Goal: Task Accomplishment & Management: Manage account settings

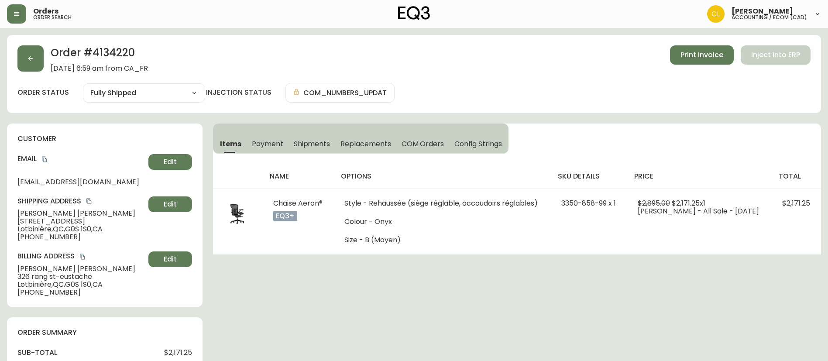
select select "FULLY_SHIPPED"
click at [32, 60] on icon "button" at bounding box center [30, 58] width 7 height 7
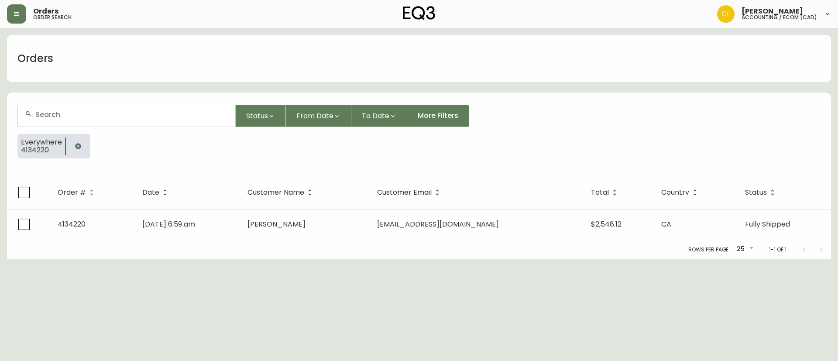
click at [78, 142] on button "button" at bounding box center [77, 146] width 17 height 17
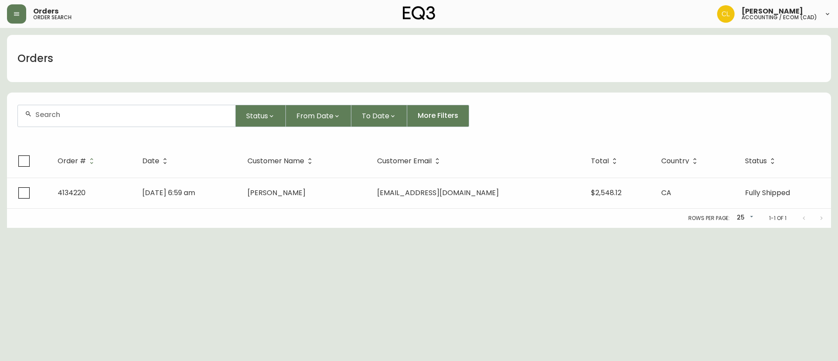
click at [80, 112] on input "text" at bounding box center [131, 114] width 193 height 8
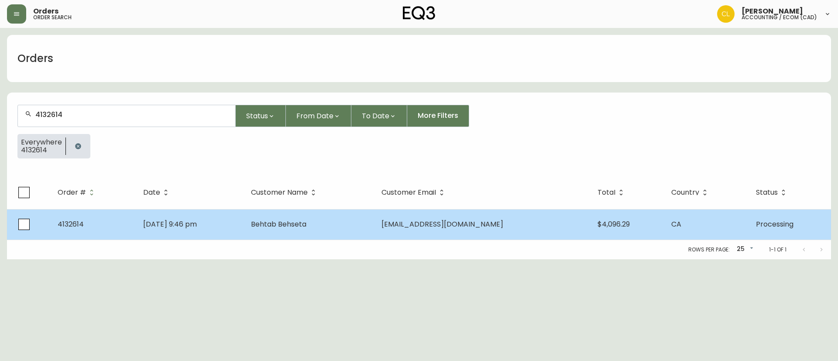
type input "4132614"
click at [315, 238] on td "Behtab Behseta" at bounding box center [309, 224] width 131 height 31
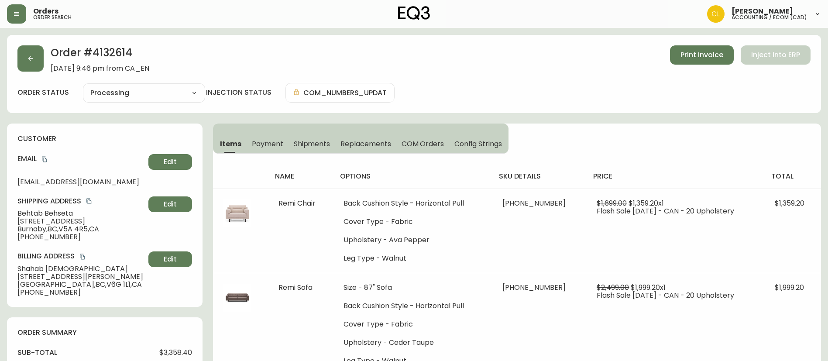
type input "Processing"
select select "PROCESSING"
click at [304, 141] on span "Shipments" at bounding box center [312, 143] width 37 height 9
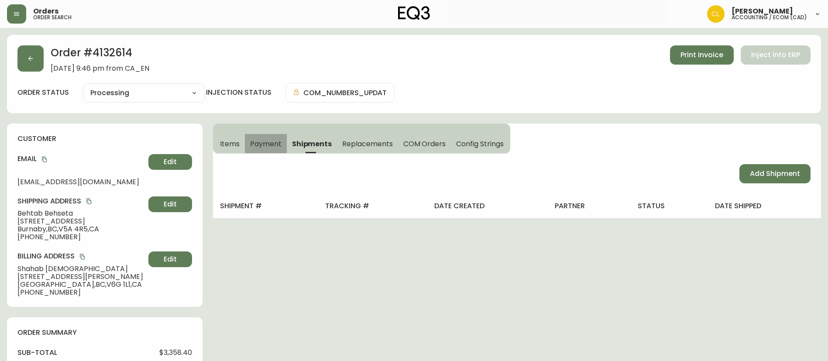
click at [269, 141] on span "Payment" at bounding box center [265, 143] width 31 height 9
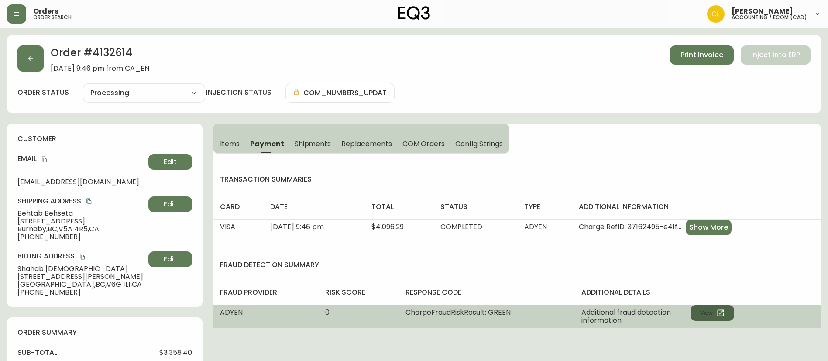
click at [701, 308] on button "View" at bounding box center [713, 313] width 44 height 16
click at [695, 309] on button "View" at bounding box center [713, 313] width 44 height 16
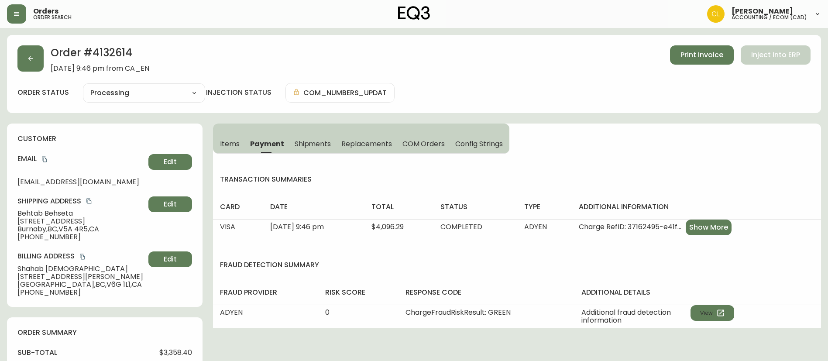
click at [222, 140] on span "Items" at bounding box center [230, 143] width 20 height 9
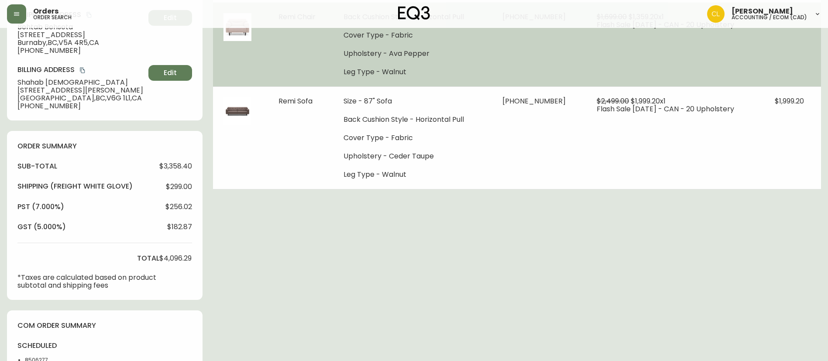
scroll to position [196, 0]
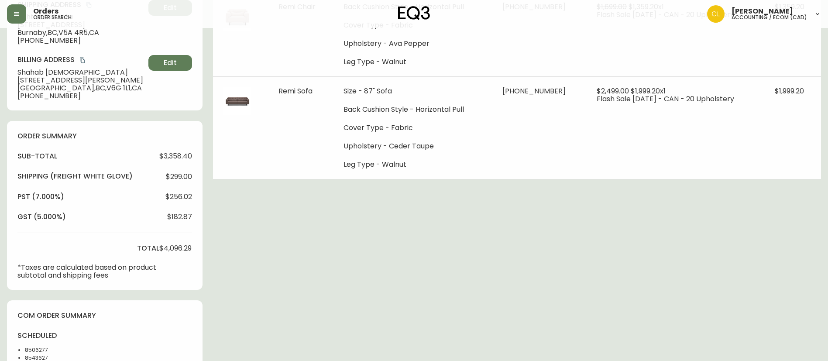
click at [461, 186] on div "Order # 4132614 [DATE] 9:46 pm from CA_EN Print Invoice Inject into ERP order s…" at bounding box center [414, 206] width 814 height 736
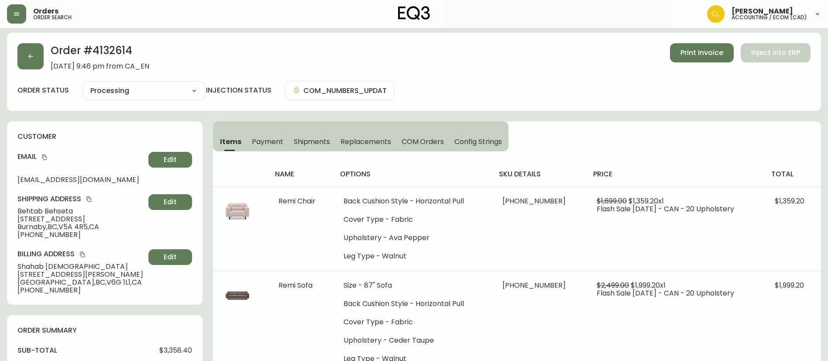
scroll to position [0, 0]
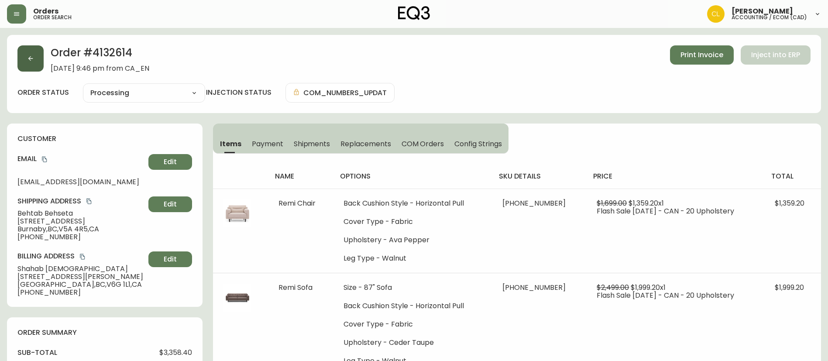
click at [30, 55] on button "button" at bounding box center [30, 58] width 26 height 26
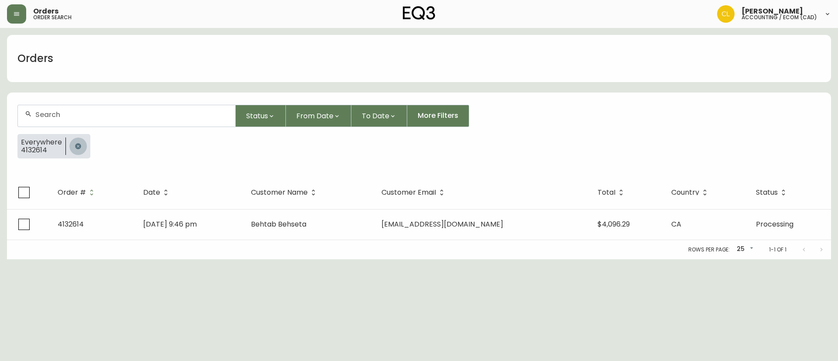
click at [82, 146] on button "button" at bounding box center [77, 146] width 17 height 17
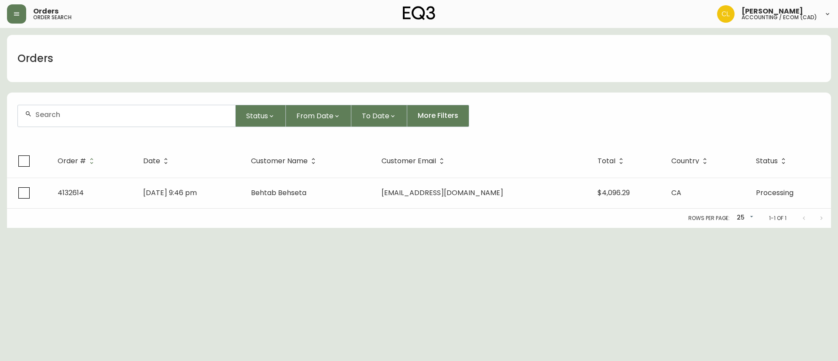
click at [88, 130] on form "Status From Date To Date More Filters" at bounding box center [419, 119] width 824 height 50
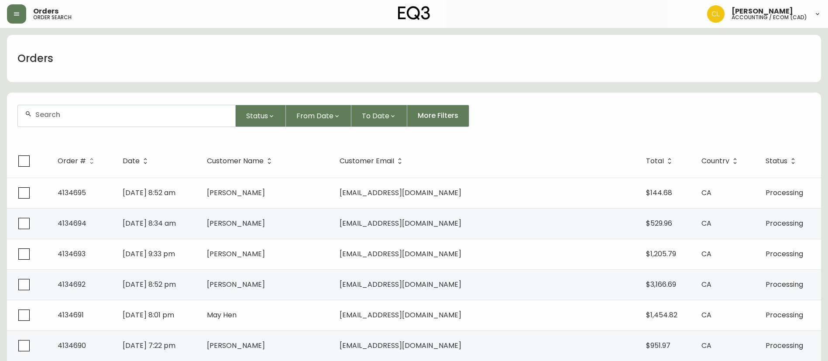
click at [92, 116] on input "text" at bounding box center [131, 114] width 193 height 8
paste input "4132583"
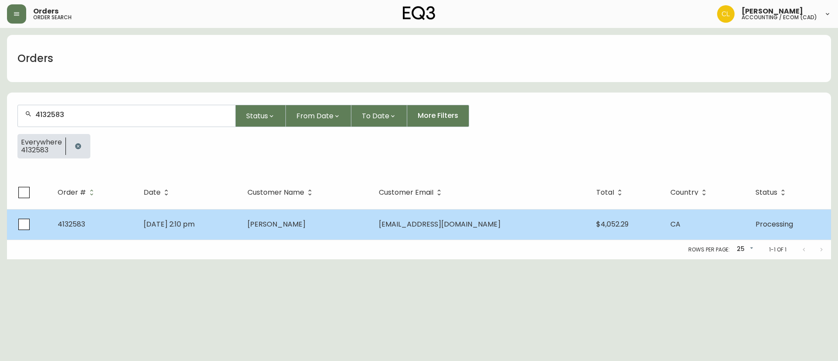
type input "4132583"
click at [372, 216] on td "[PERSON_NAME]" at bounding box center [306, 224] width 131 height 31
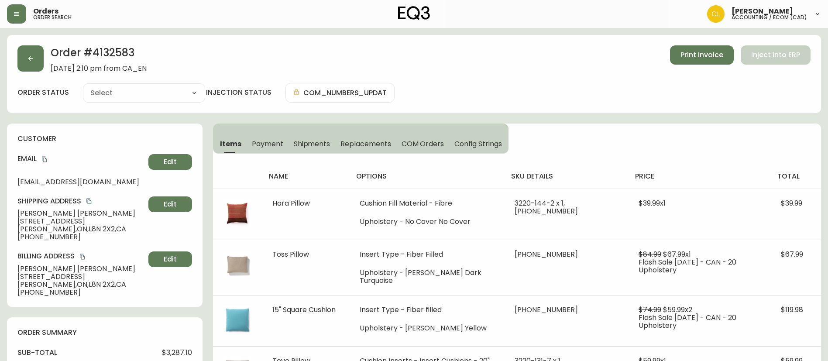
type input "Processing"
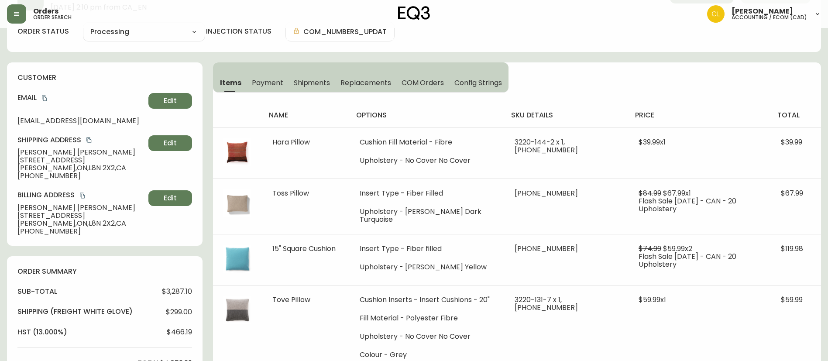
select select "PROCESSING"
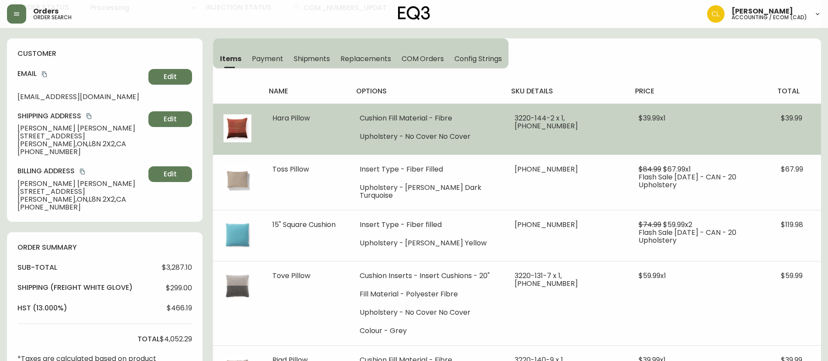
scroll to position [65, 0]
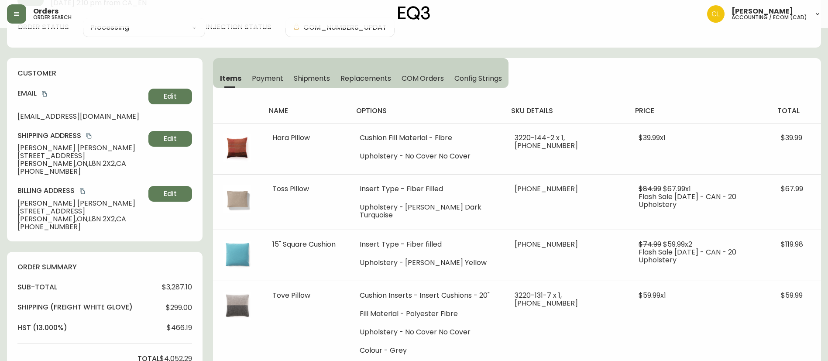
click at [262, 80] on span "Payment" at bounding box center [267, 78] width 31 height 9
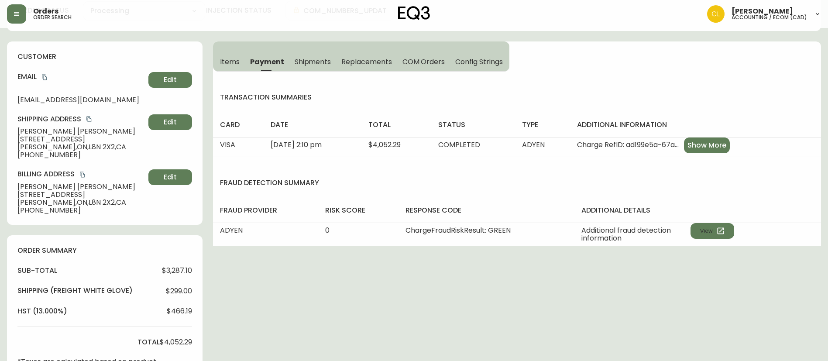
scroll to position [131, 0]
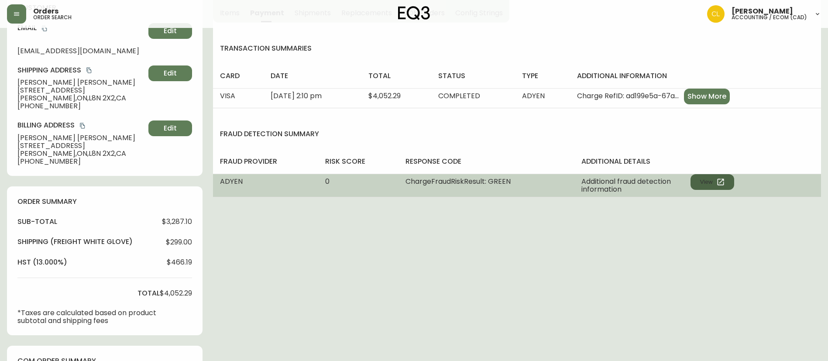
click at [703, 183] on button "View" at bounding box center [713, 182] width 44 height 16
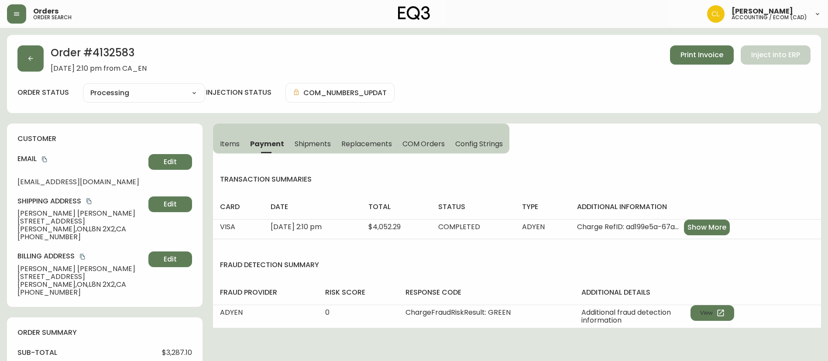
scroll to position [65, 0]
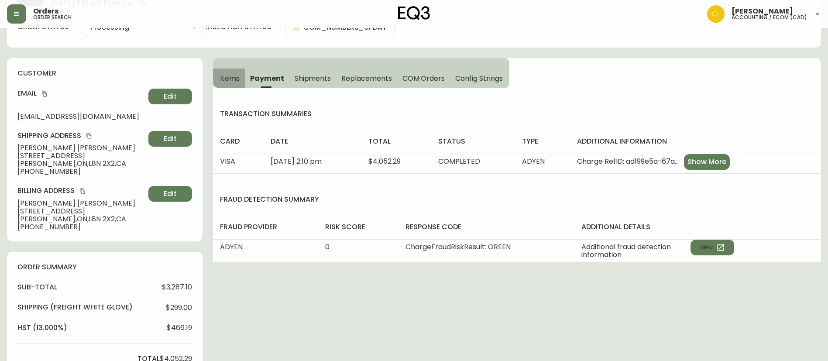
click at [239, 79] on span "Items" at bounding box center [230, 78] width 20 height 9
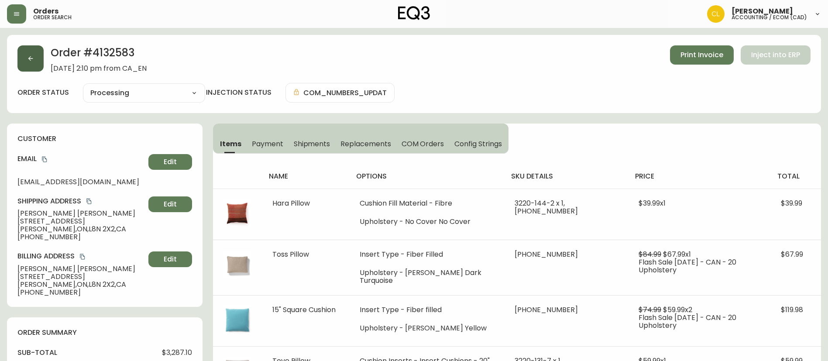
click at [36, 52] on button "button" at bounding box center [30, 58] width 26 height 26
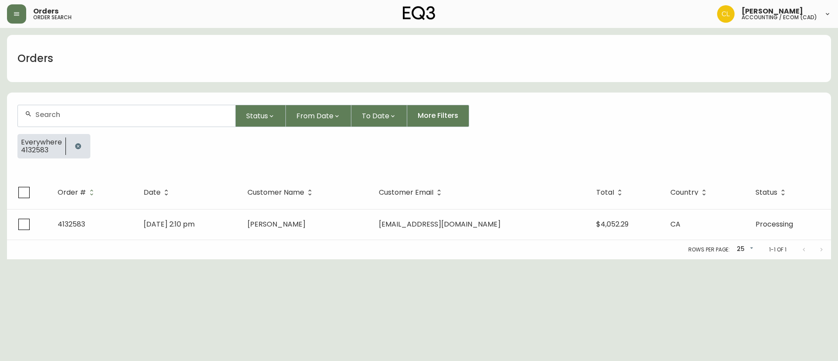
click at [75, 147] on icon "button" at bounding box center [78, 146] width 7 height 7
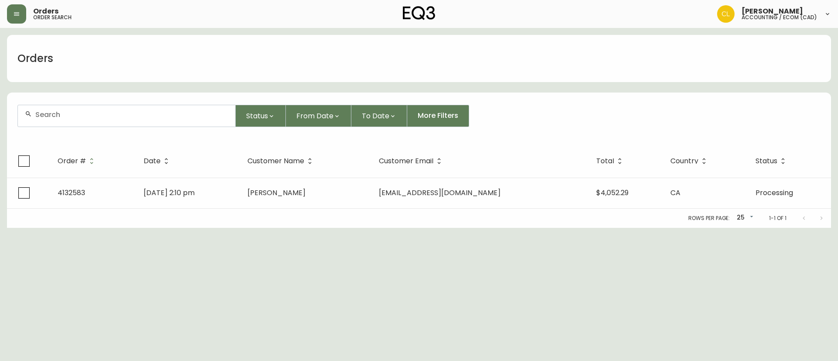
click at [84, 122] on div at bounding box center [126, 115] width 217 height 21
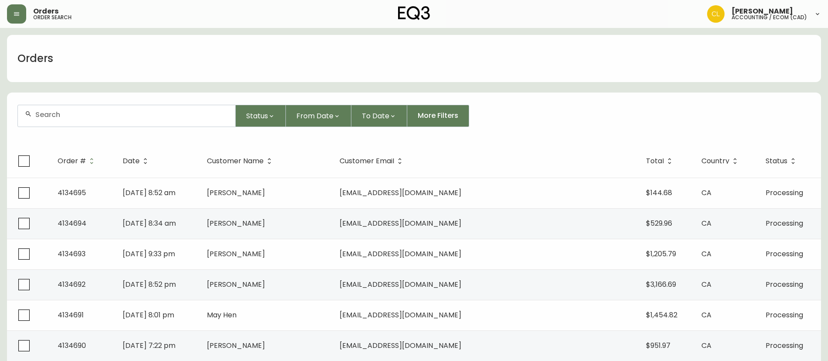
paste input "4133866"
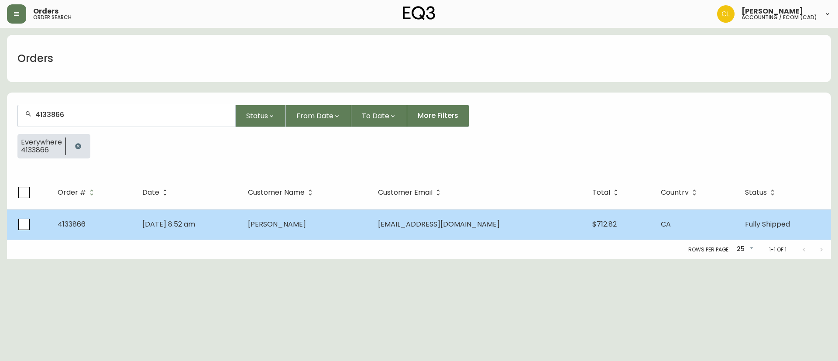
type input "4133866"
click at [299, 231] on td "[PERSON_NAME]" at bounding box center [306, 224] width 130 height 31
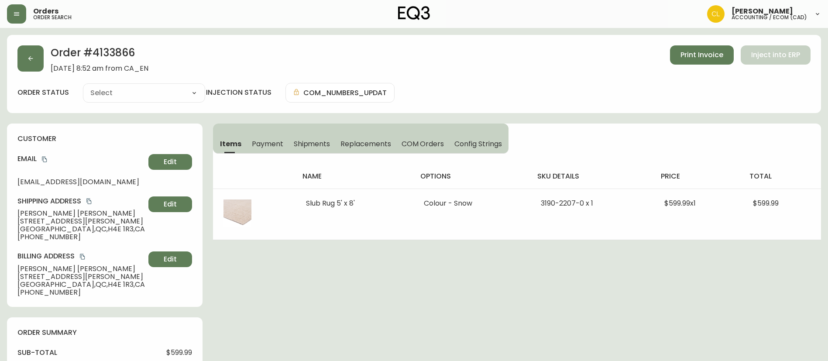
type input "Fully Shipped"
select select "FULLY_SHIPPED"
click at [258, 147] on span "Payment" at bounding box center [267, 143] width 31 height 9
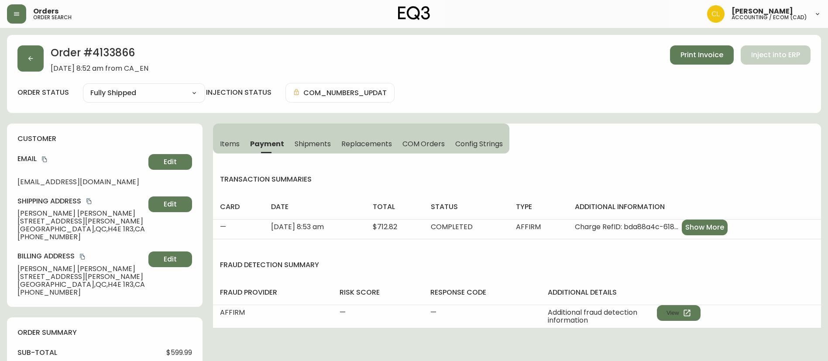
scroll to position [196, 0]
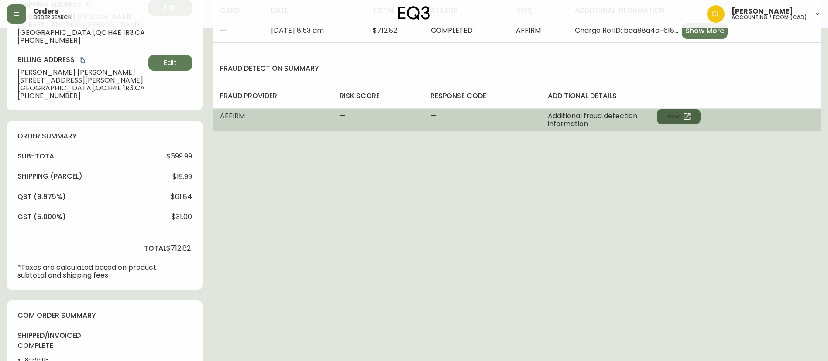
click at [675, 120] on button "View" at bounding box center [679, 117] width 44 height 16
click at [671, 115] on button "View" at bounding box center [679, 117] width 44 height 16
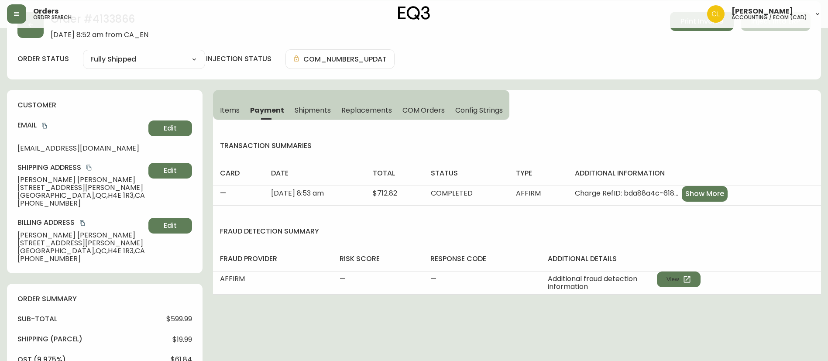
scroll to position [0, 0]
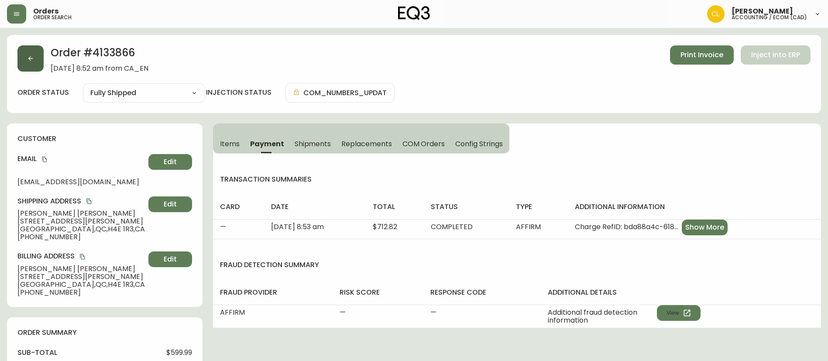
click at [35, 58] on button "button" at bounding box center [30, 58] width 26 height 26
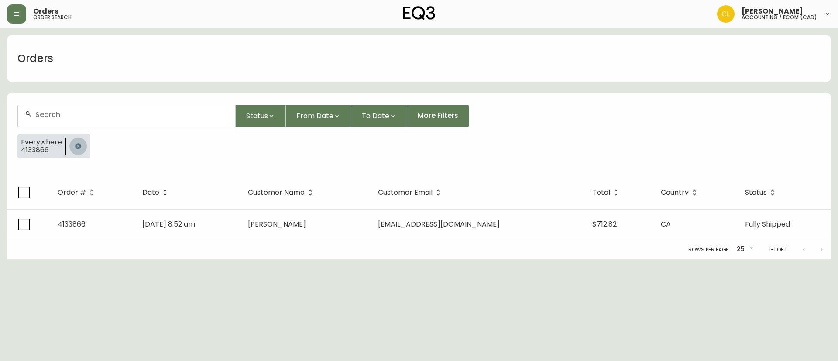
drag, startPoint x: 73, startPoint y: 146, endPoint x: 80, endPoint y: 135, distance: 13.2
click at [73, 146] on button "button" at bounding box center [77, 146] width 17 height 17
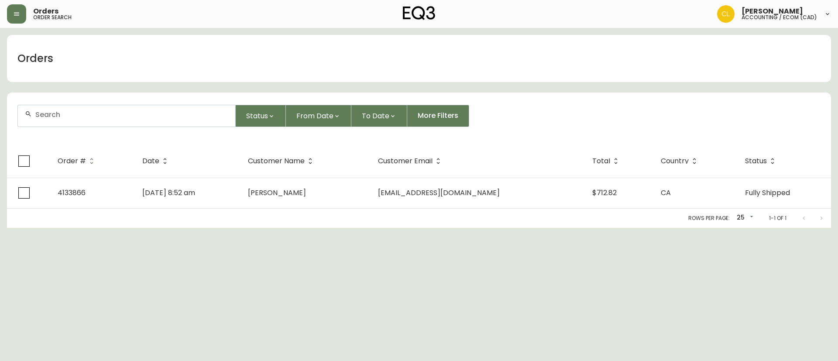
click at [84, 123] on div at bounding box center [126, 115] width 217 height 21
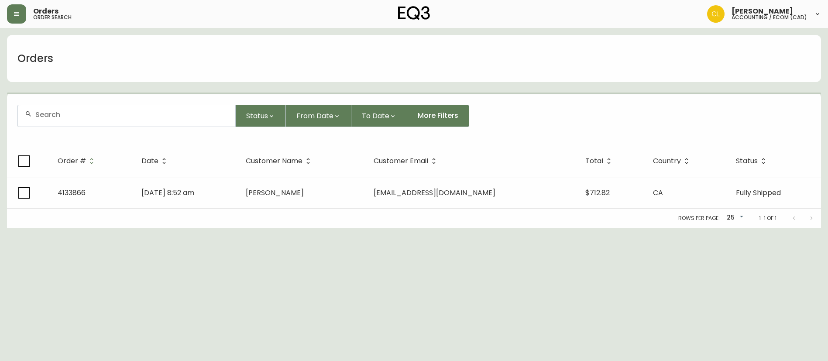
paste input "4133891"
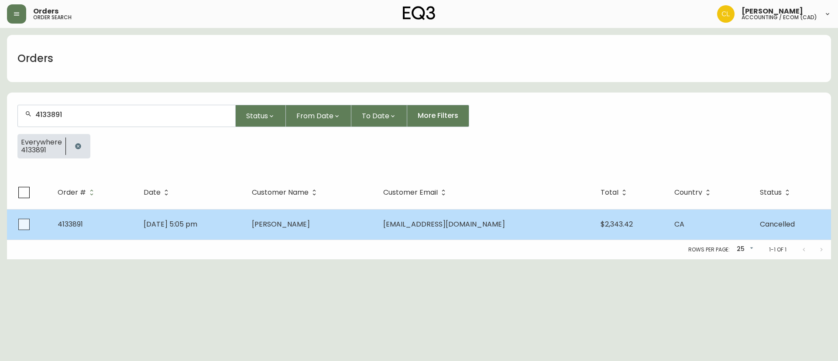
type input "4133891"
click at [320, 217] on td "[PERSON_NAME]" at bounding box center [310, 224] width 131 height 31
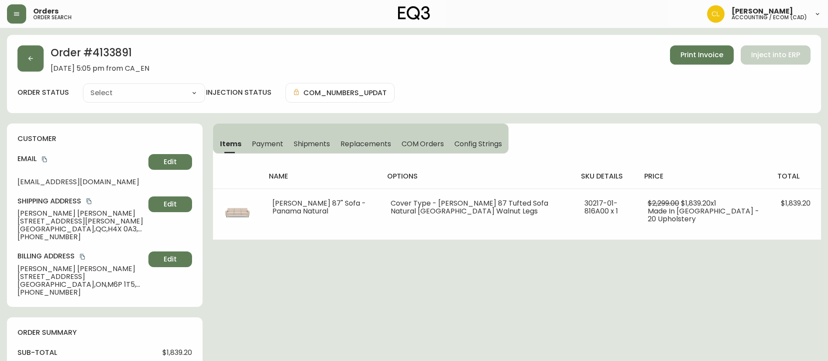
type input "Cancelled"
select select "CANCELLED"
click at [271, 143] on span "Payment" at bounding box center [267, 143] width 31 height 9
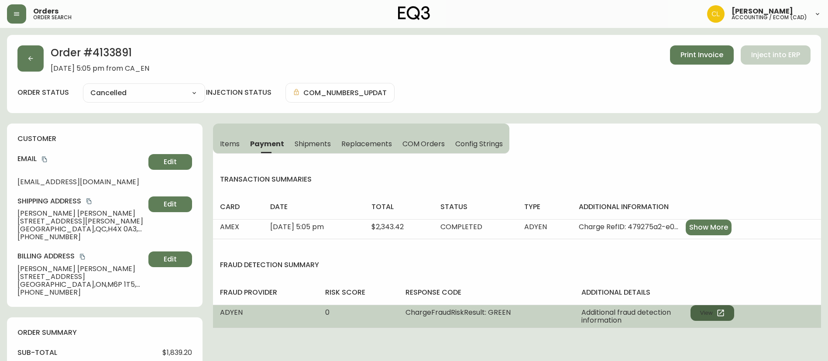
click at [702, 312] on button "View" at bounding box center [713, 313] width 44 height 16
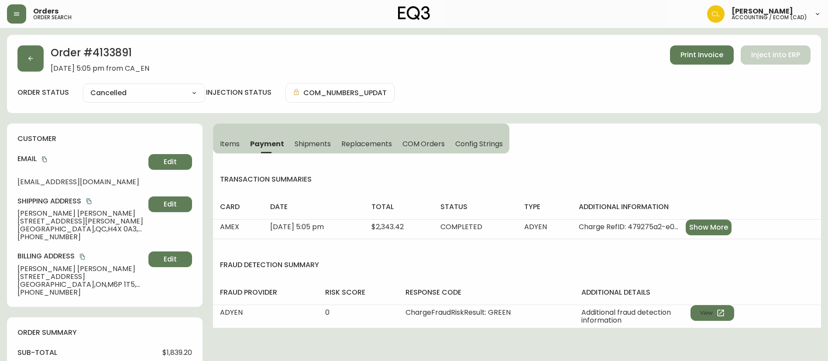
click at [114, 53] on h2 "Order # 4133891" at bounding box center [100, 54] width 99 height 19
copy h2 "4133891"
click at [232, 144] on span "Items" at bounding box center [230, 143] width 20 height 9
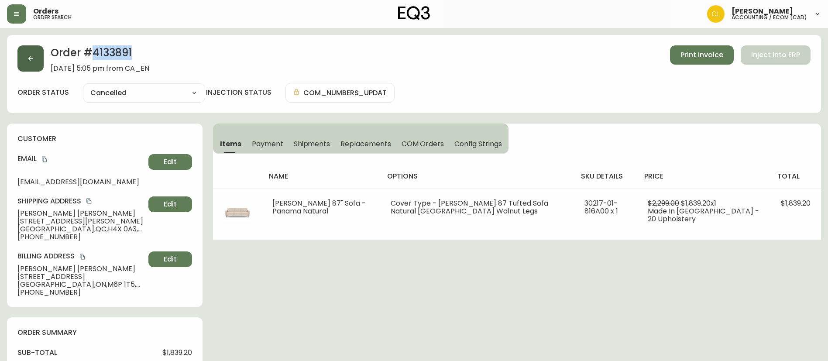
click at [30, 53] on button "button" at bounding box center [30, 58] width 26 height 26
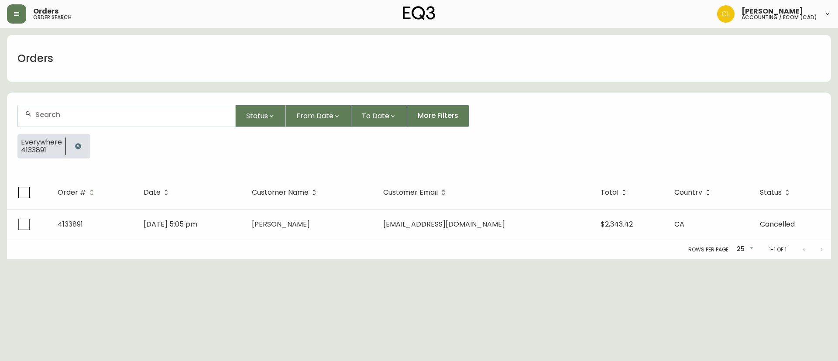
drag, startPoint x: 79, startPoint y: 148, endPoint x: 80, endPoint y: 141, distance: 8.0
click at [79, 148] on icon "button" at bounding box center [78, 146] width 7 height 7
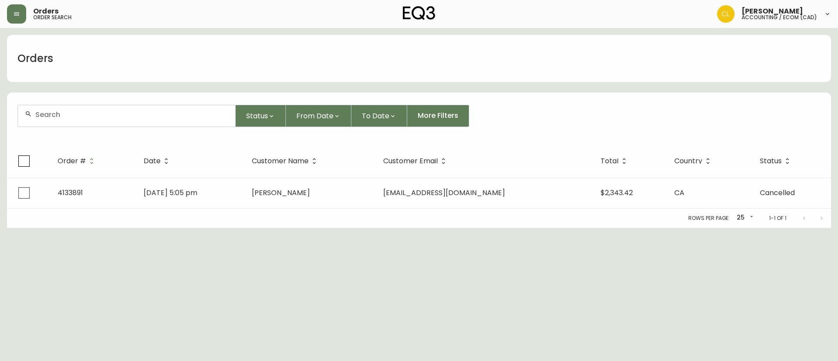
click at [85, 117] on input "text" at bounding box center [131, 114] width 193 height 8
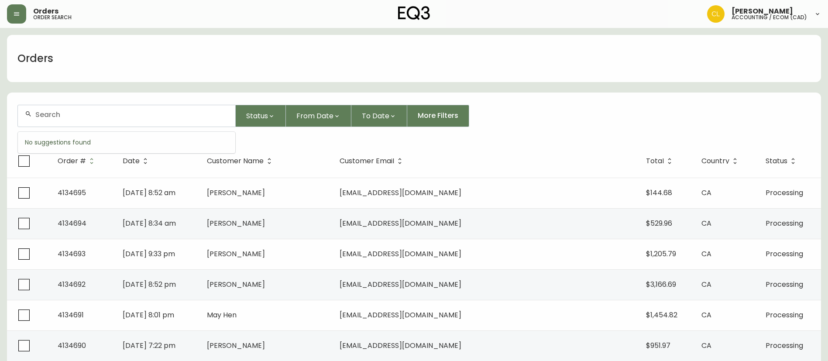
paste input "4130184"
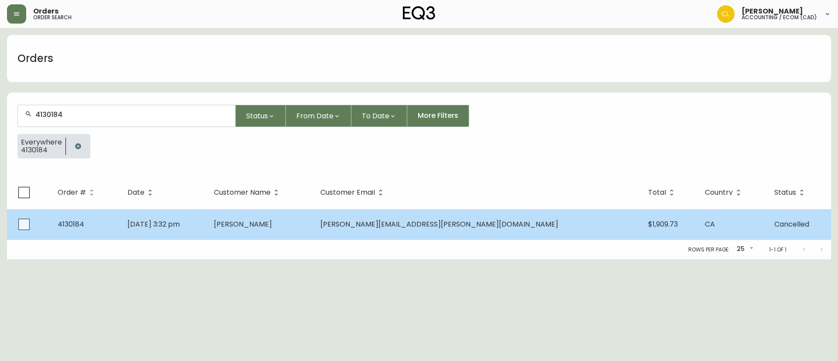
type input "4130184"
click at [314, 222] on td "[PERSON_NAME]" at bounding box center [260, 224] width 107 height 31
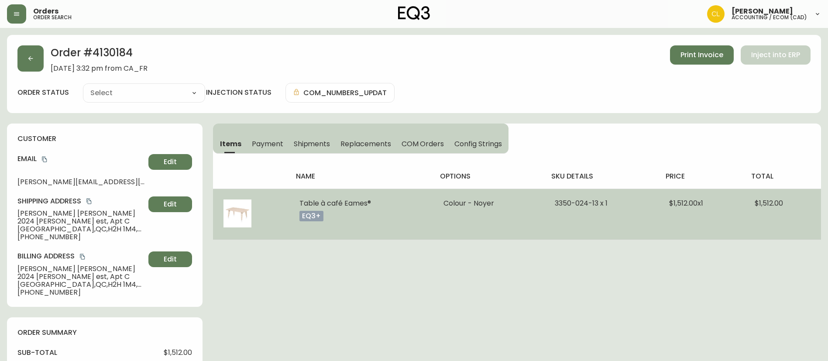
type input "Cancelled"
select select "CANCELLED"
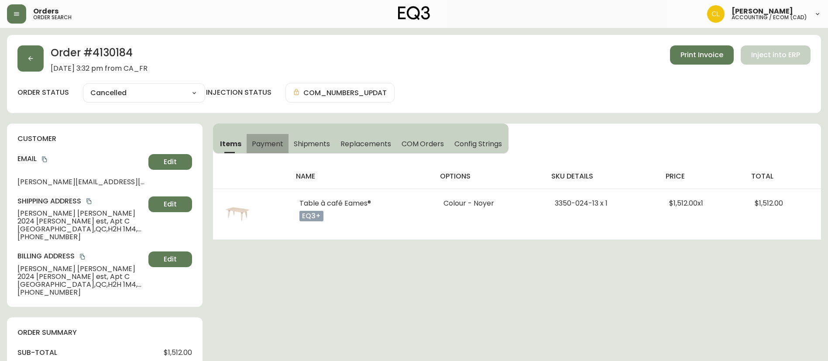
click at [260, 140] on span "Payment" at bounding box center [267, 143] width 31 height 9
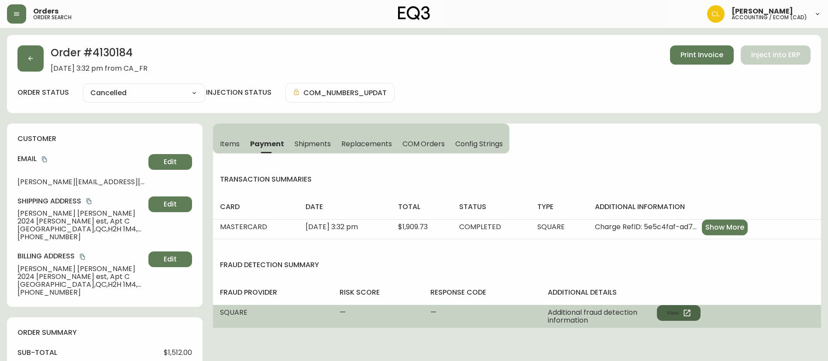
click at [676, 312] on button "View" at bounding box center [679, 313] width 44 height 16
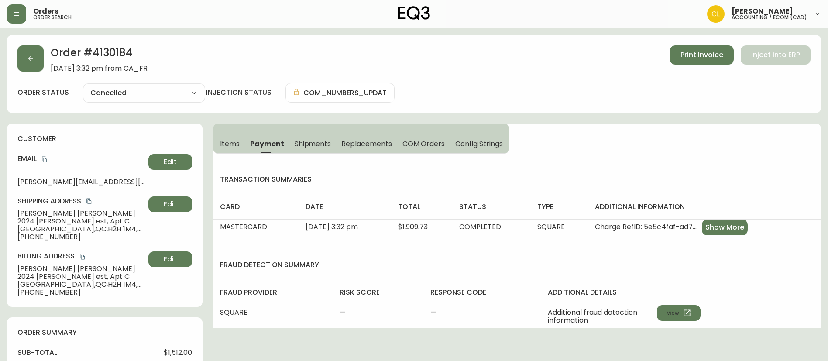
click at [48, 64] on div "Order # 4130184 [DATE] 3:32 pm from CA_FR Print Invoice Inject into ERP" at bounding box center [413, 58] width 793 height 27
click at [35, 57] on button "button" at bounding box center [30, 58] width 26 height 26
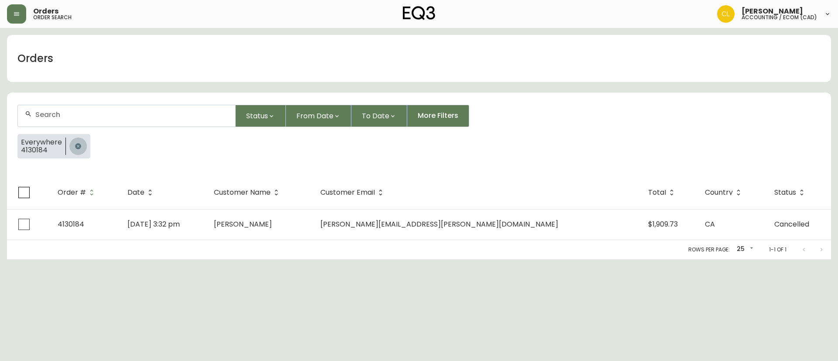
click at [83, 149] on button "button" at bounding box center [77, 146] width 17 height 17
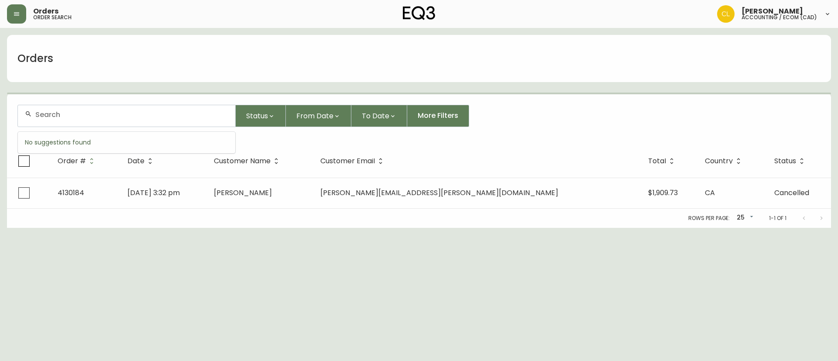
click at [81, 117] on input "text" at bounding box center [131, 114] width 193 height 8
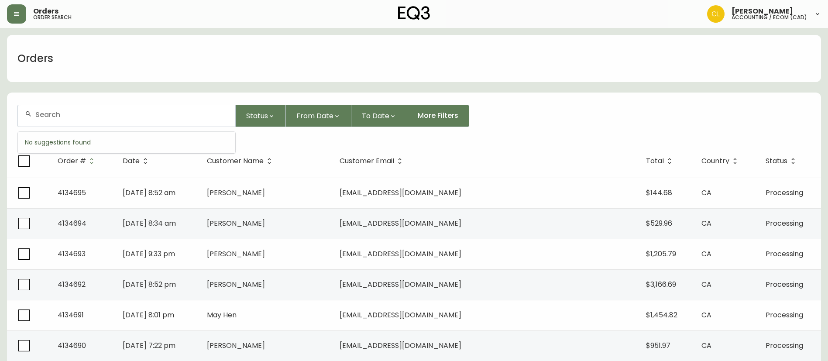
paste input "4132714"
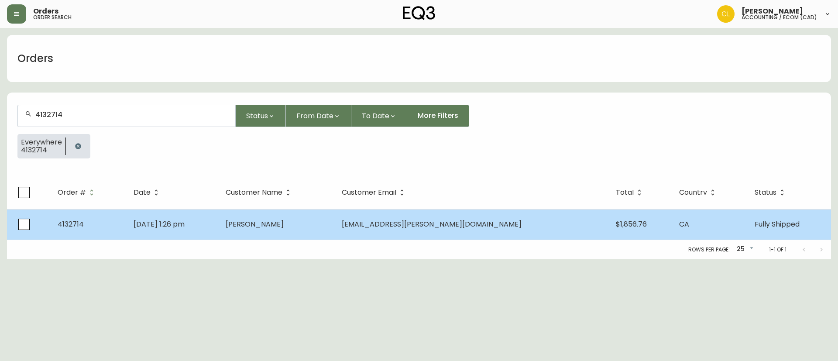
type input "4132714"
click at [275, 223] on td "[PERSON_NAME]" at bounding box center [277, 224] width 116 height 31
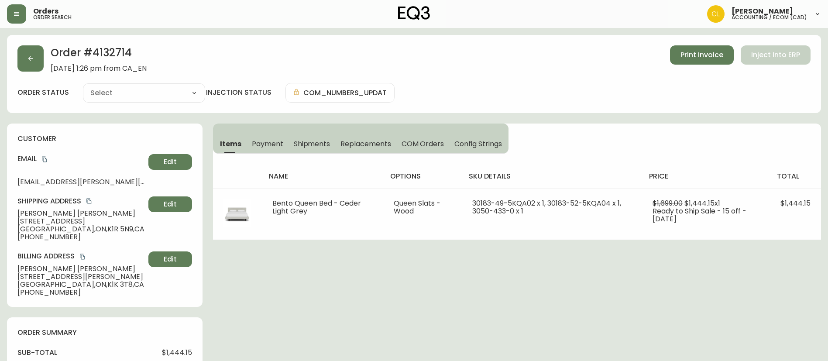
type input "Fully Shipped"
select select "FULLY_SHIPPED"
click at [271, 140] on span "Payment" at bounding box center [267, 143] width 31 height 9
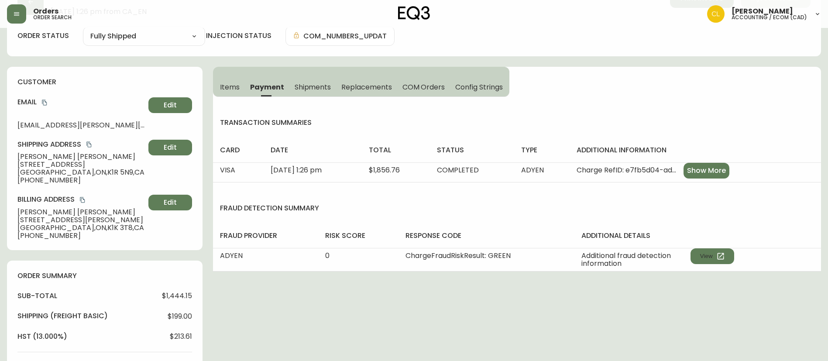
scroll to position [131, 0]
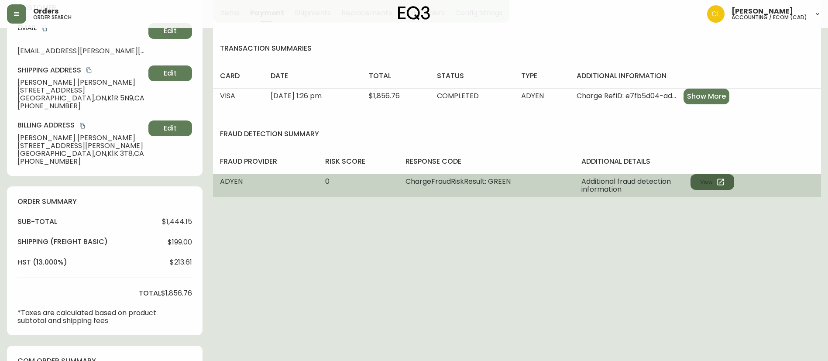
click at [705, 184] on button "View" at bounding box center [713, 182] width 44 height 16
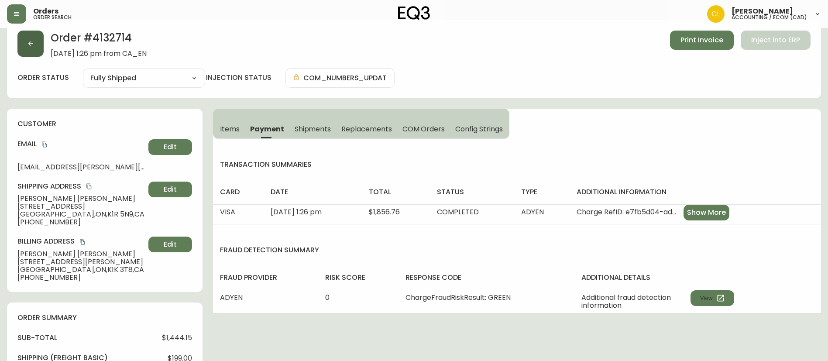
scroll to position [0, 0]
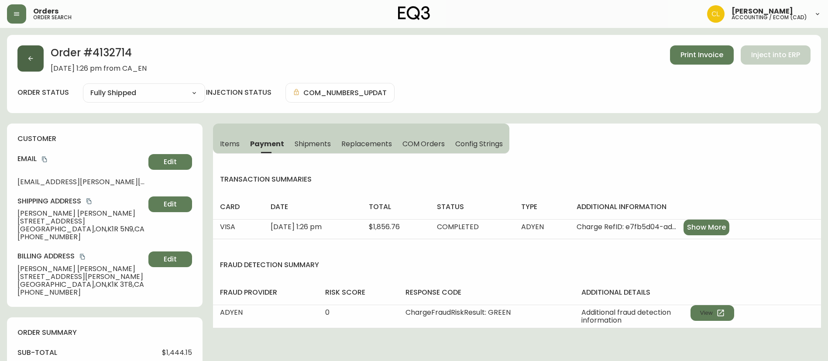
click at [35, 60] on button "button" at bounding box center [30, 58] width 26 height 26
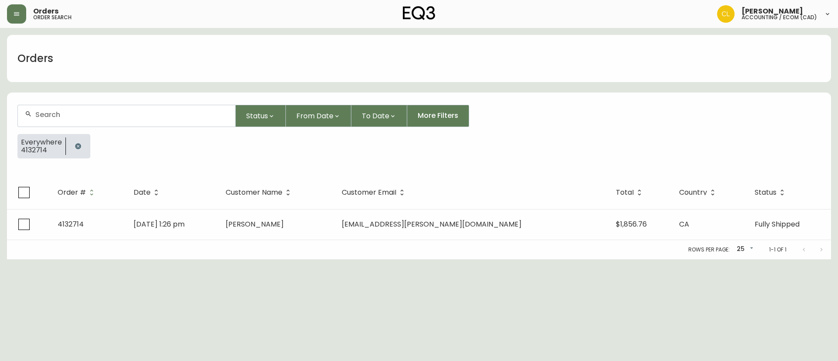
click at [80, 144] on icon "button" at bounding box center [78, 146] width 7 height 7
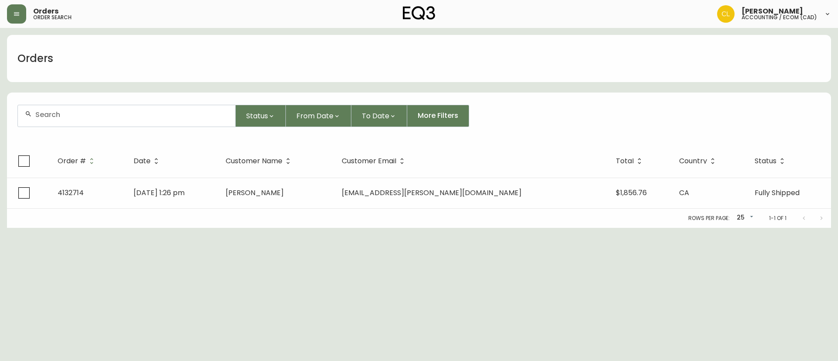
click at [84, 117] on input "text" at bounding box center [131, 114] width 193 height 8
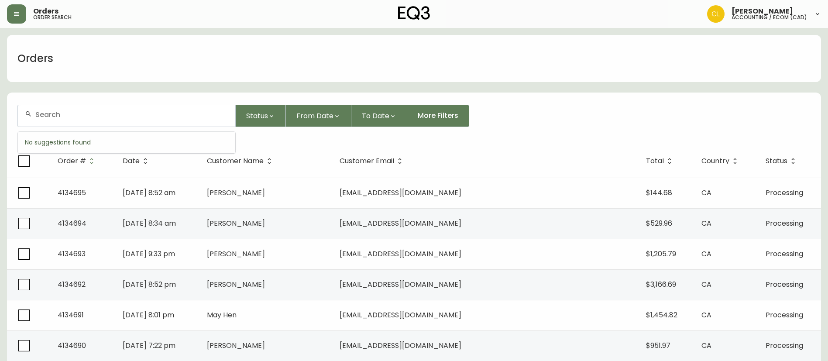
paste input "4129196"
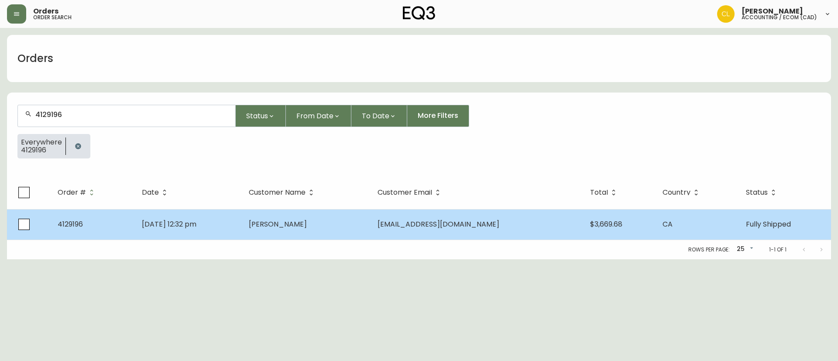
type input "4129196"
click at [370, 226] on td "[PERSON_NAME]" at bounding box center [306, 224] width 128 height 31
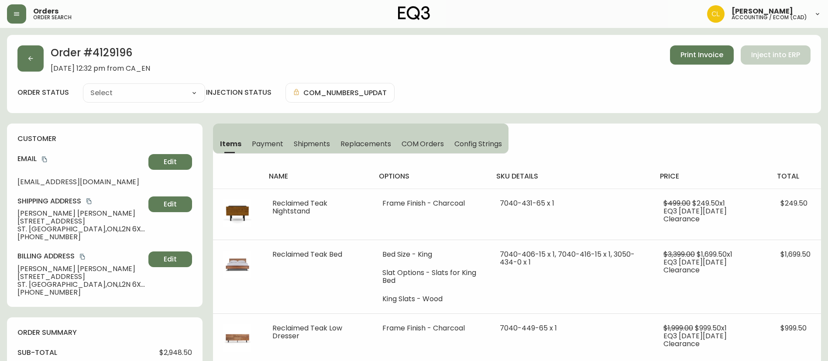
type input "Fully Shipped"
select select "FULLY_SHIPPED"
click at [271, 143] on span "Payment" at bounding box center [267, 143] width 31 height 9
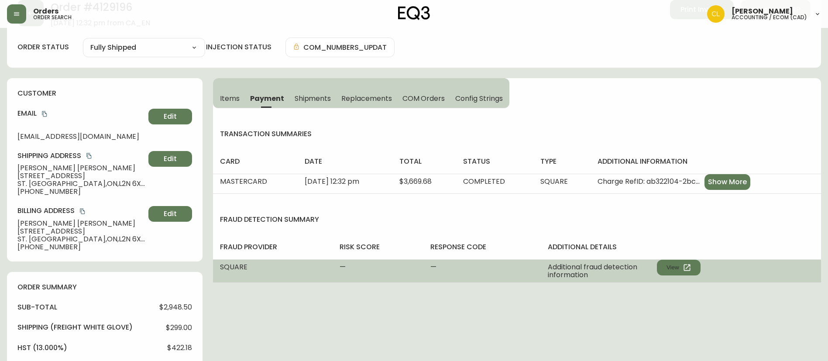
scroll to position [65, 0]
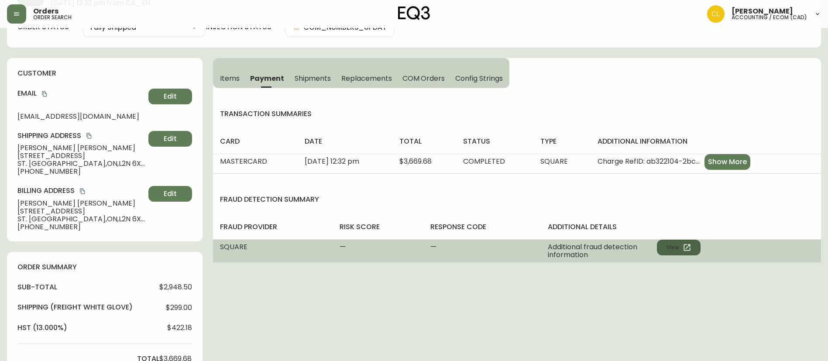
click at [665, 248] on button "View" at bounding box center [679, 248] width 44 height 16
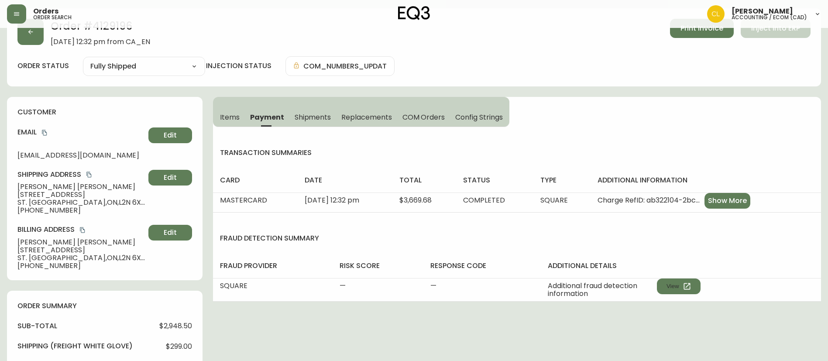
scroll to position [0, 0]
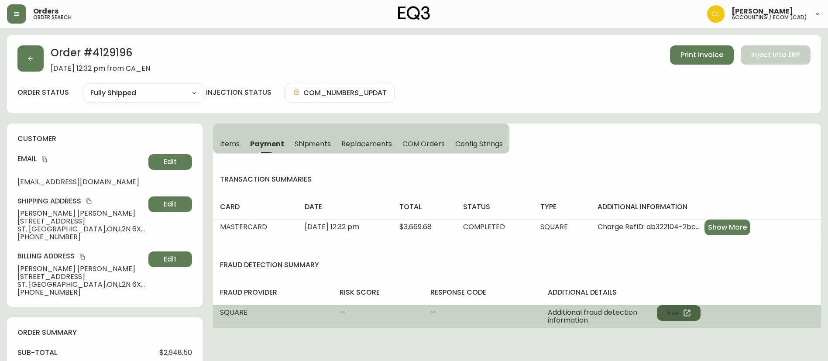
click at [668, 309] on button "View" at bounding box center [679, 313] width 44 height 16
click at [673, 314] on button "View" at bounding box center [679, 313] width 44 height 16
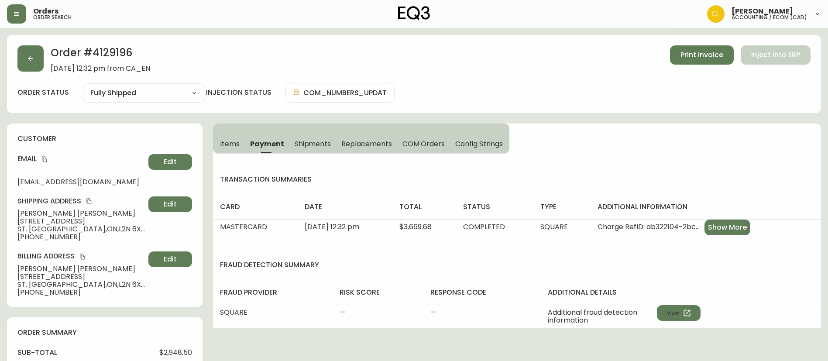
click at [116, 50] on h2 "Order # 4129196" at bounding box center [101, 54] width 100 height 19
copy h2 "4129196"
click at [104, 54] on h2 "Order # 4129196" at bounding box center [101, 54] width 100 height 19
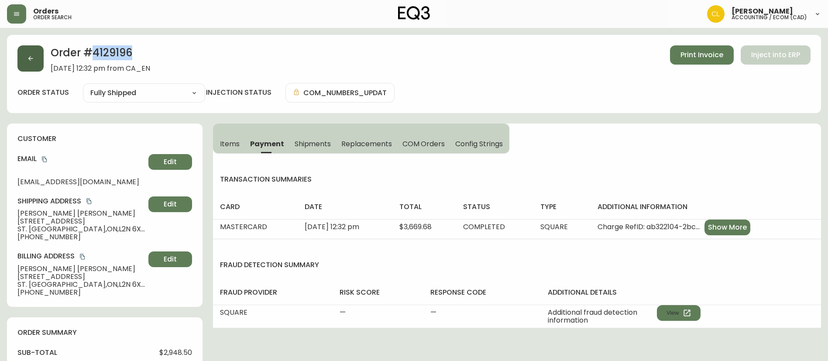
click at [28, 66] on button "button" at bounding box center [30, 58] width 26 height 26
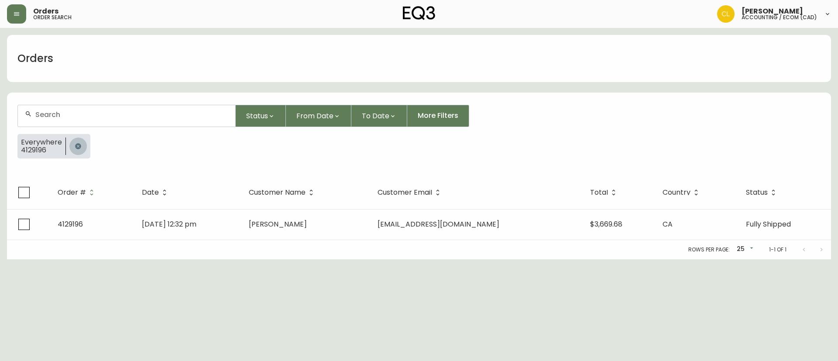
click at [76, 146] on icon "button" at bounding box center [78, 146] width 7 height 7
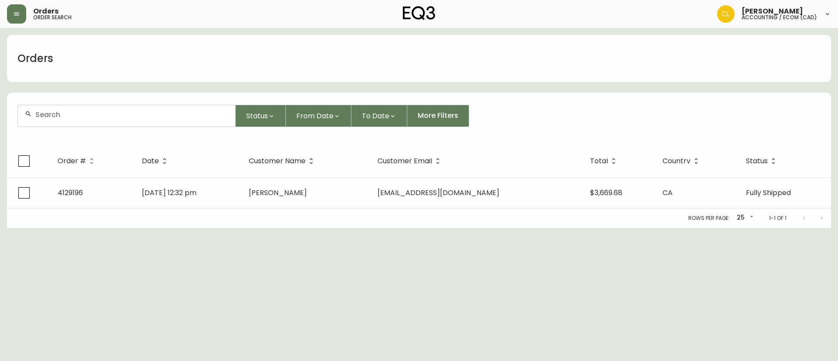
click at [90, 120] on div at bounding box center [126, 115] width 217 height 21
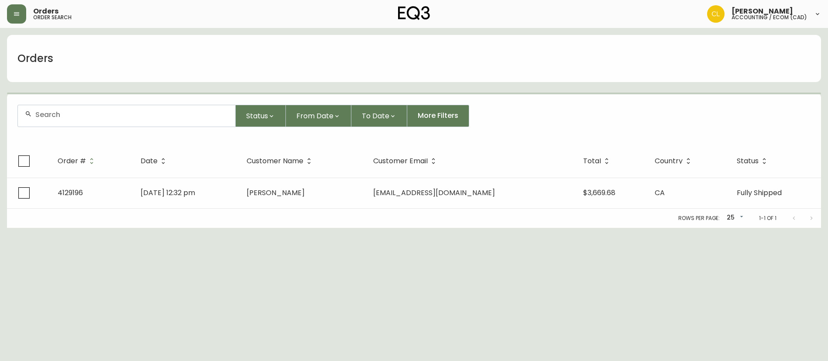
paste input "4133075"
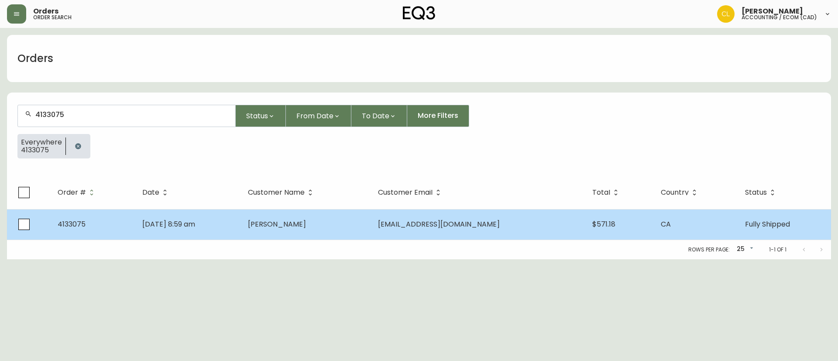
type input "4133075"
click at [371, 224] on td "[PERSON_NAME]" at bounding box center [306, 224] width 130 height 31
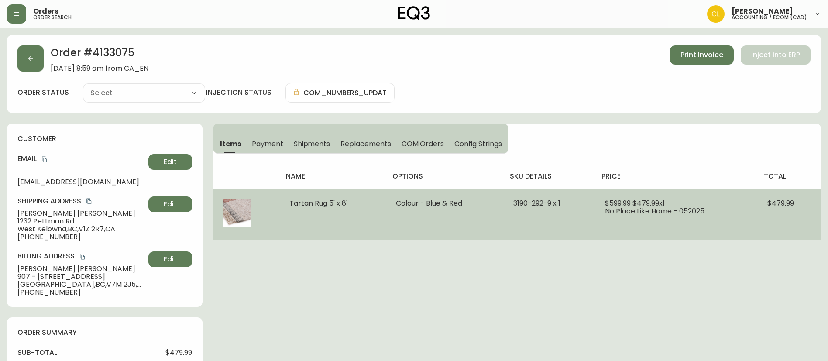
type input "Fully Shipped"
select select "FULLY_SHIPPED"
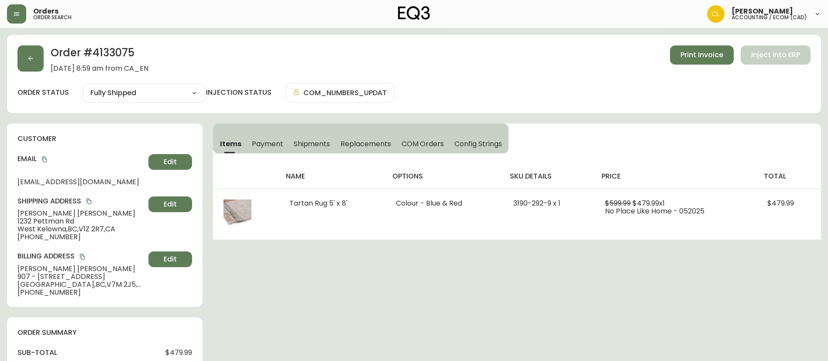
drag, startPoint x: 271, startPoint y: 146, endPoint x: 278, endPoint y: 146, distance: 7.0
click at [272, 146] on span "Payment" at bounding box center [267, 143] width 31 height 9
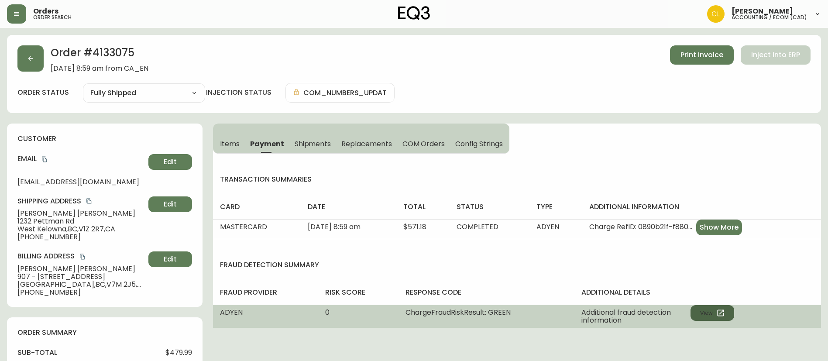
click at [708, 308] on button "View" at bounding box center [713, 313] width 44 height 16
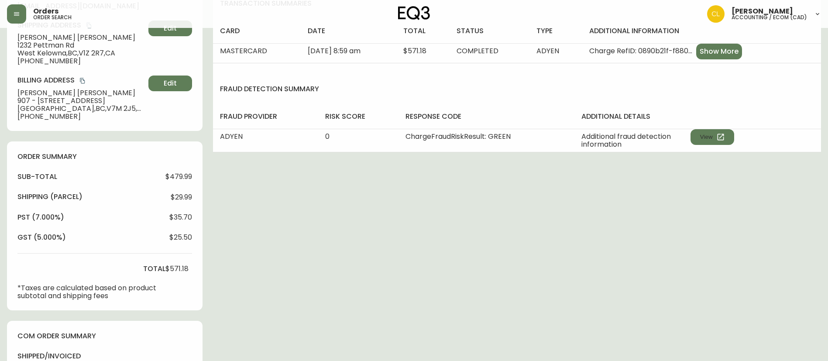
scroll to position [196, 0]
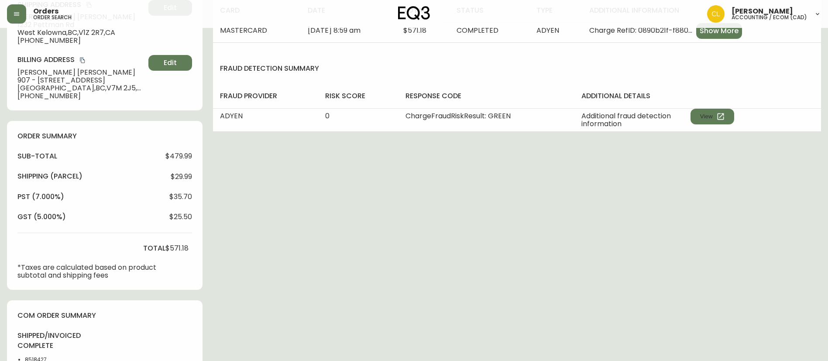
click at [293, 191] on div "Order # 4133075 [DATE] 8:59 am from [GEOGRAPHIC_DATA] Print Invoice Inject into…" at bounding box center [414, 230] width 814 height 785
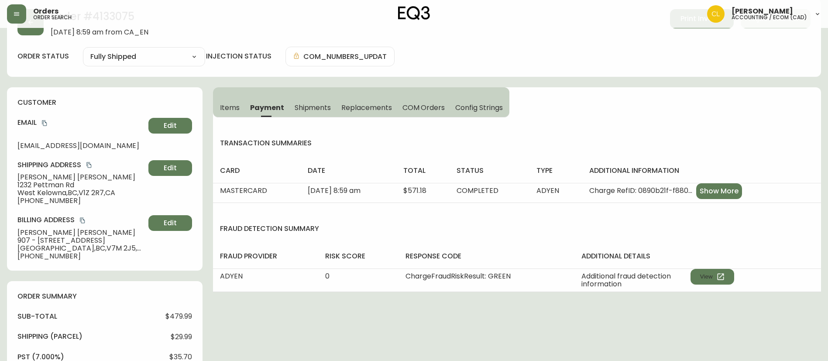
scroll to position [0, 0]
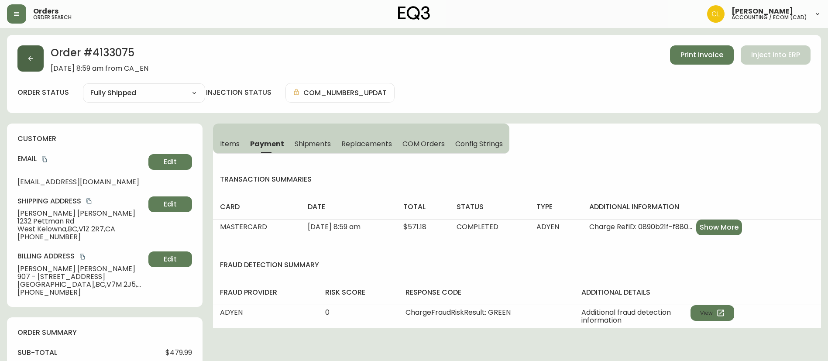
click at [28, 65] on button "button" at bounding box center [30, 58] width 26 height 26
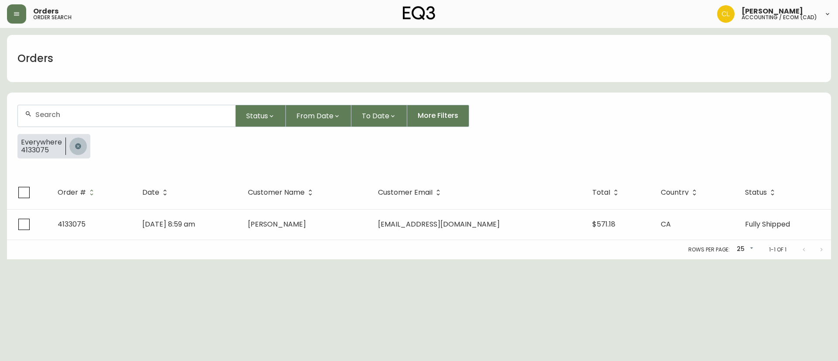
click at [80, 147] on icon "button" at bounding box center [78, 146] width 7 height 7
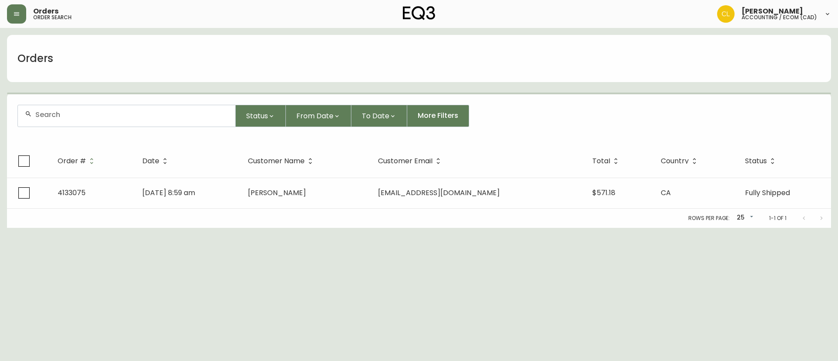
click at [95, 109] on div at bounding box center [126, 115] width 217 height 21
paste input "4133101"
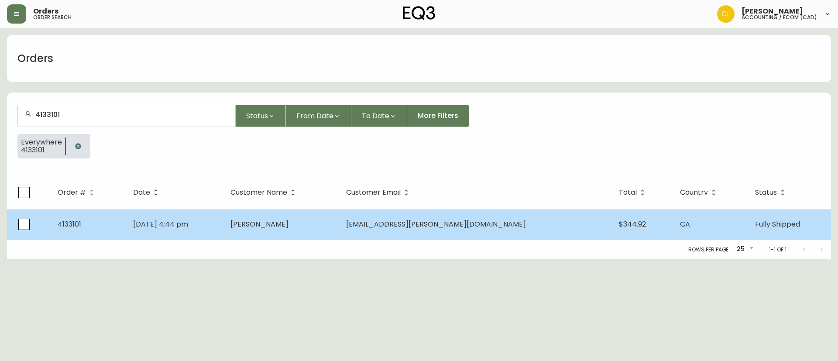
type input "4133101"
click at [313, 233] on td "[PERSON_NAME]" at bounding box center [282, 224] width 116 height 31
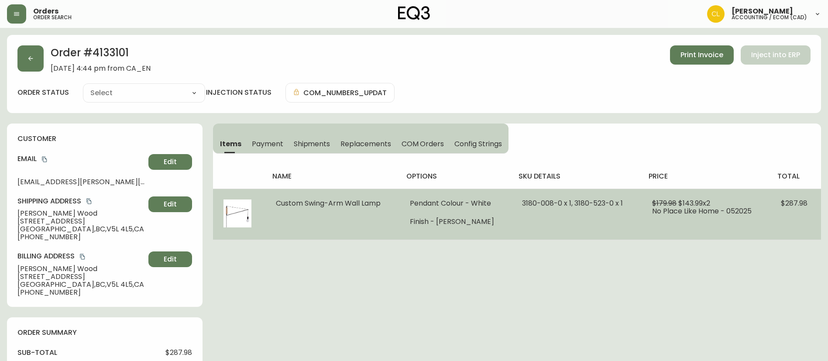
type input "Fully Shipped"
select select "FULLY_SHIPPED"
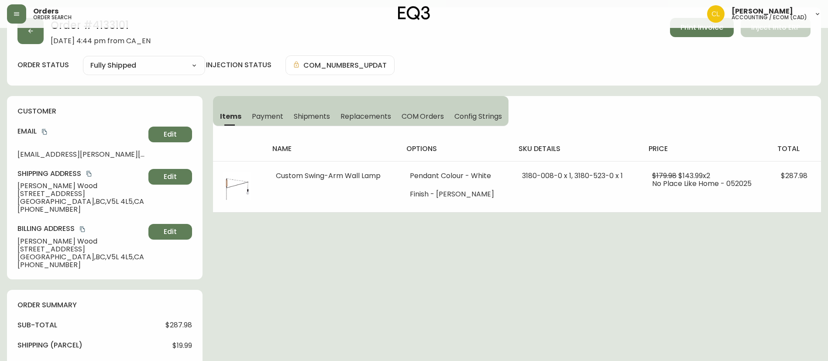
scroll to position [1, 0]
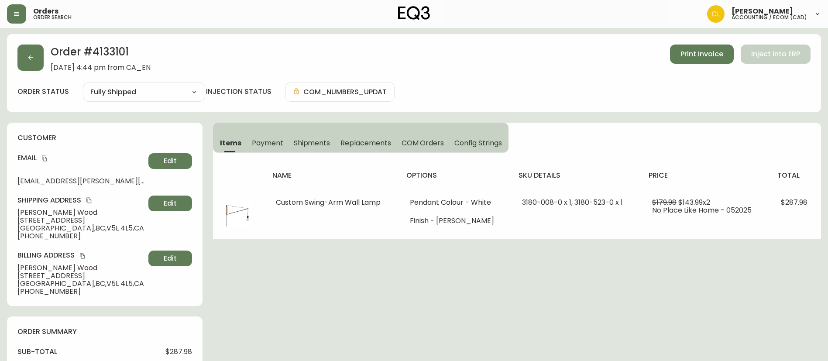
click at [268, 141] on span "Payment" at bounding box center [267, 142] width 31 height 9
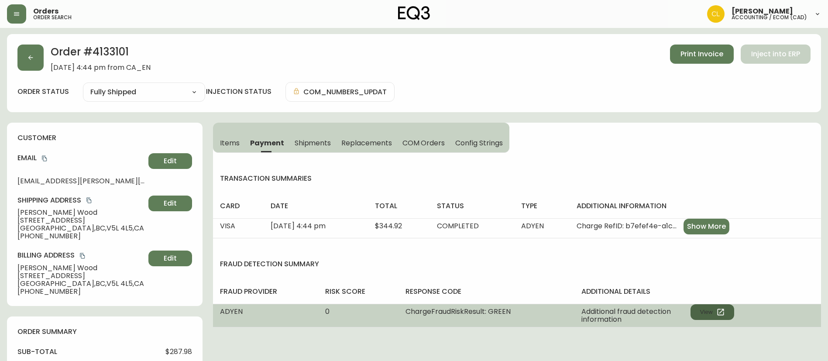
click at [707, 310] on button "View" at bounding box center [713, 312] width 44 height 16
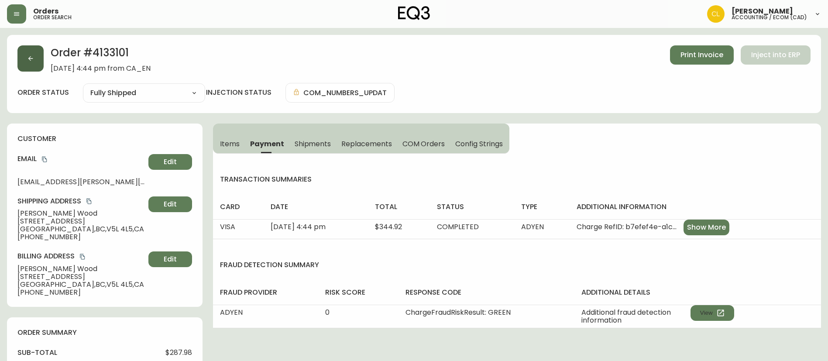
click at [34, 65] on button "button" at bounding box center [30, 58] width 26 height 26
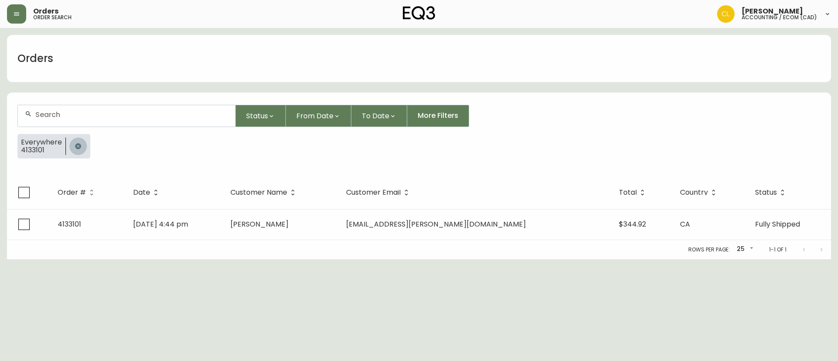
click at [75, 144] on icon "button" at bounding box center [78, 146] width 7 height 7
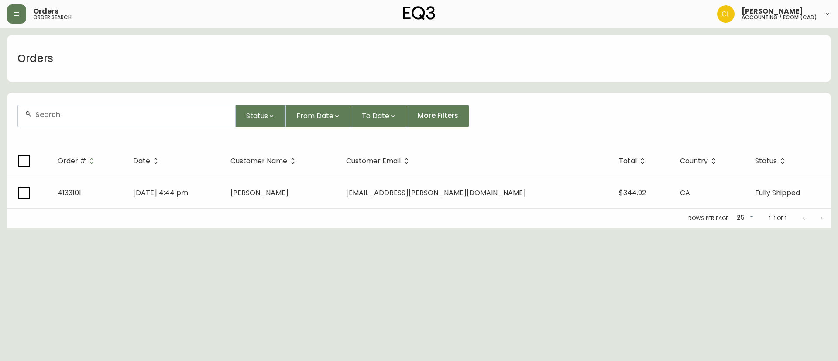
click at [89, 116] on input "text" at bounding box center [131, 114] width 193 height 8
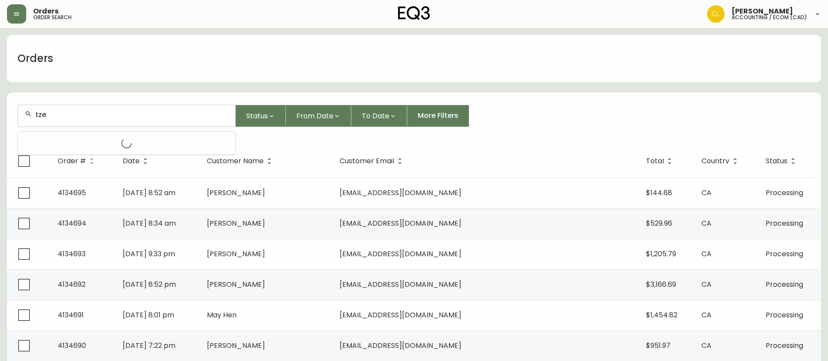
type input "tze"
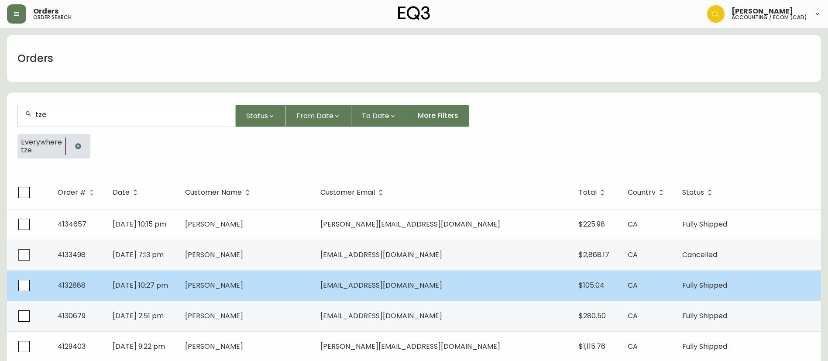
click at [255, 293] on td "[PERSON_NAME]" at bounding box center [245, 285] width 135 height 31
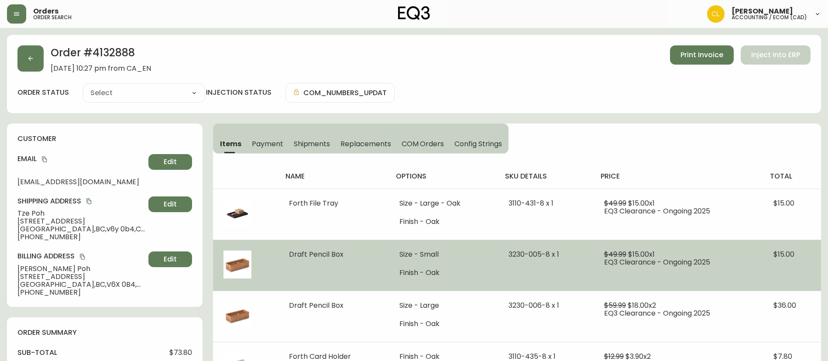
type input "Fully Shipped"
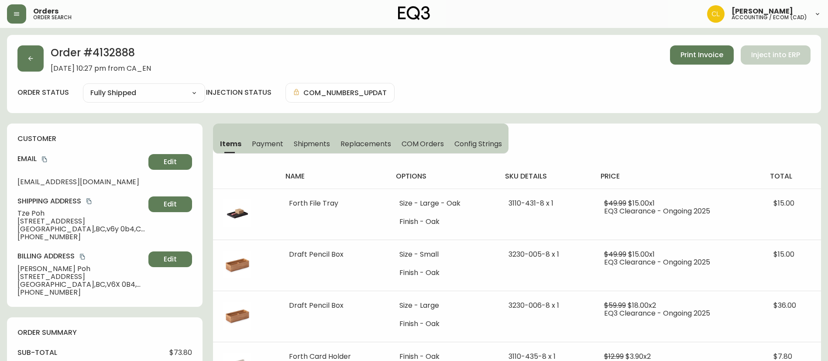
select select "FULLY_SHIPPED"
click at [266, 141] on span "Payment" at bounding box center [267, 143] width 31 height 9
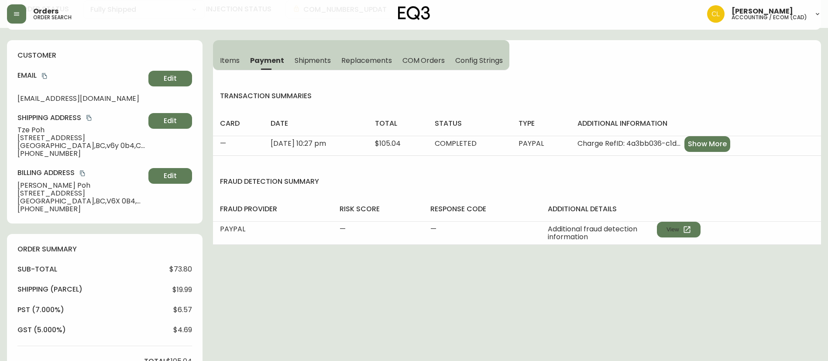
scroll to position [131, 0]
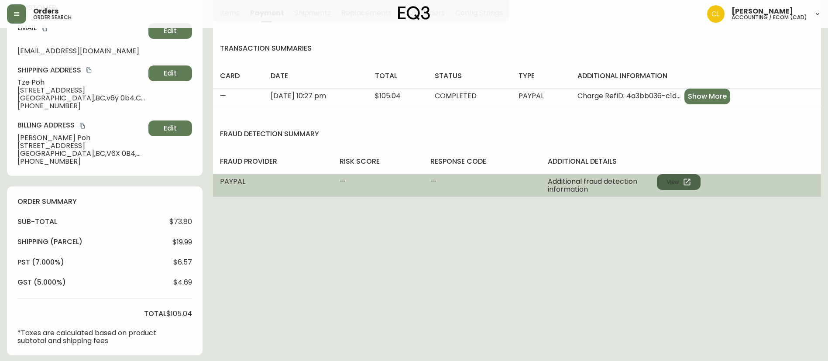
click at [675, 182] on button "View" at bounding box center [679, 182] width 44 height 16
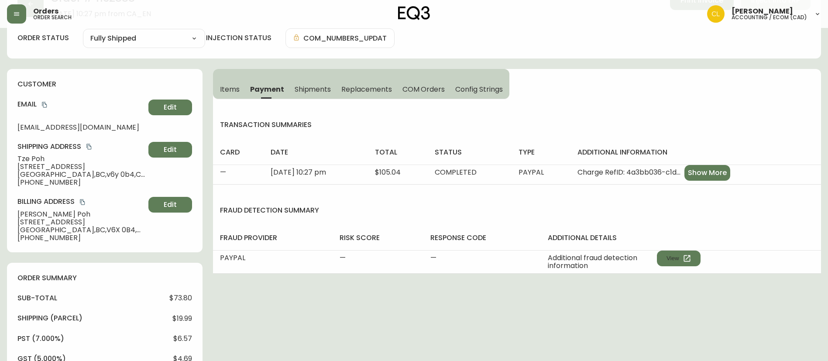
scroll to position [0, 0]
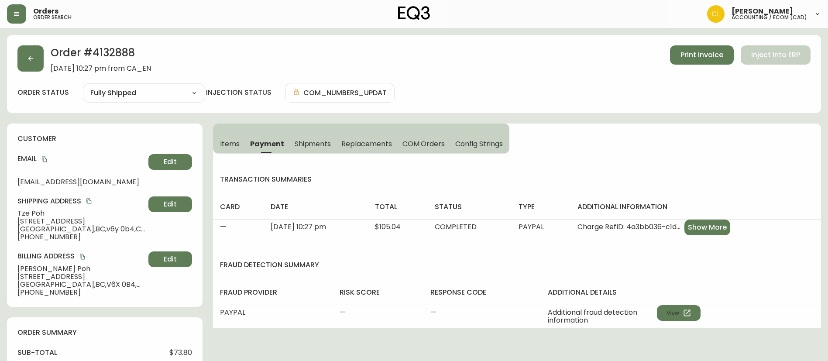
click at [115, 51] on h2 "Order # 4132888" at bounding box center [101, 54] width 100 height 19
copy h2 "4132888"
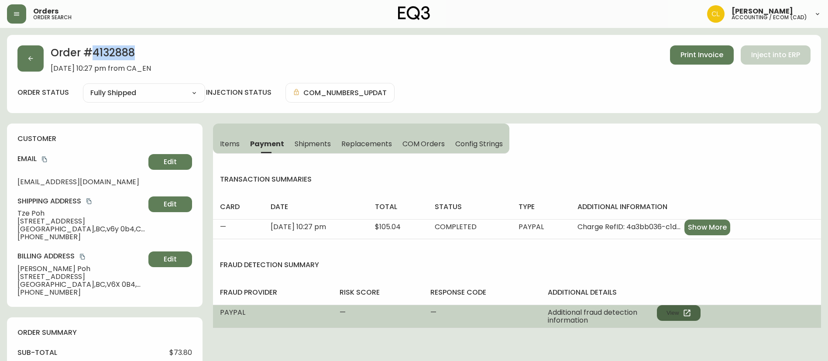
click at [669, 310] on button "View" at bounding box center [679, 313] width 44 height 16
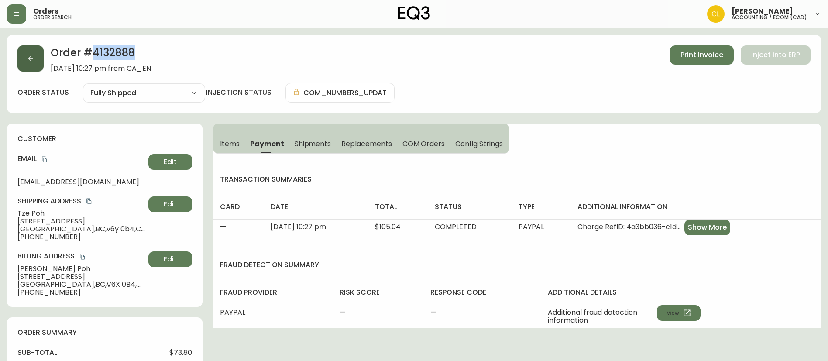
click at [20, 55] on button "button" at bounding box center [30, 58] width 26 height 26
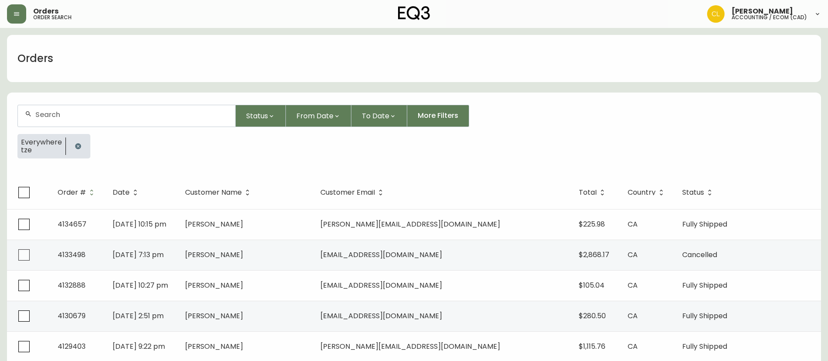
click at [82, 145] on button "button" at bounding box center [77, 146] width 17 height 17
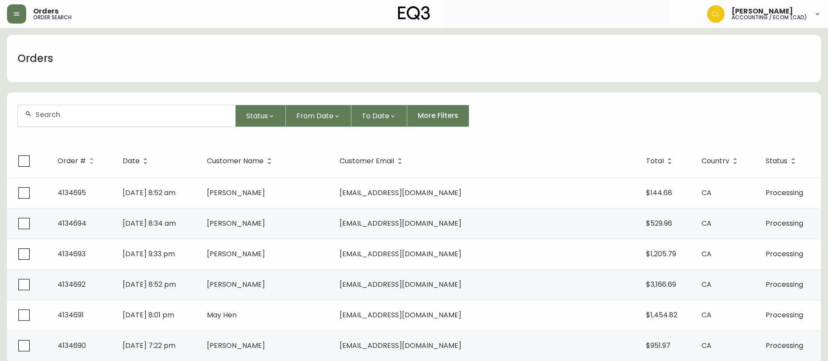
click at [92, 124] on div at bounding box center [126, 115] width 217 height 21
paste input "4132823"
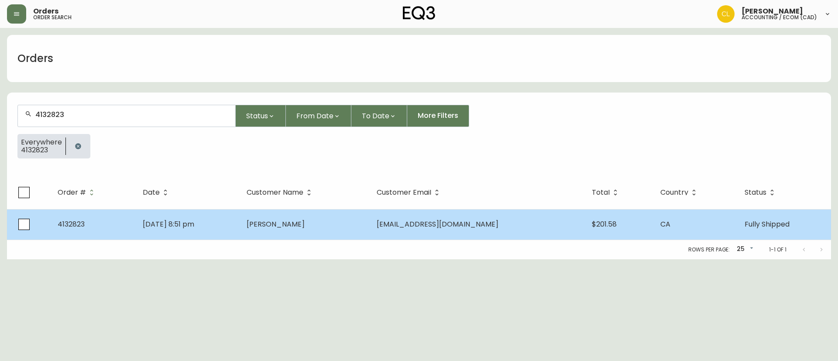
type input "4132823"
click at [240, 215] on td "[DATE] 8:51 pm" at bounding box center [188, 224] width 104 height 31
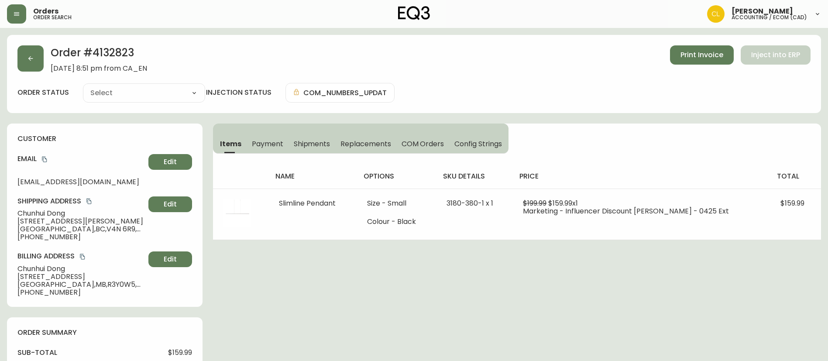
type input "Fully Shipped"
select select "FULLY_SHIPPED"
click at [269, 144] on span "Payment" at bounding box center [267, 143] width 31 height 9
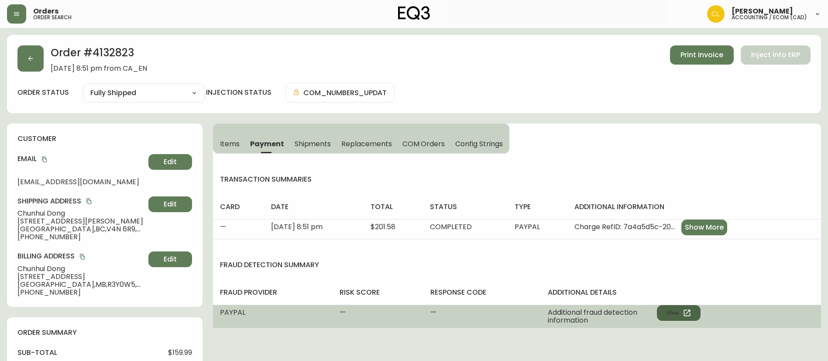
click at [675, 311] on button "View" at bounding box center [679, 313] width 44 height 16
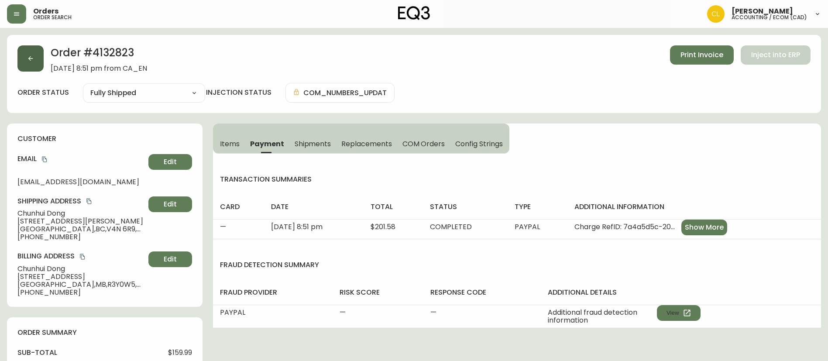
click at [27, 55] on icon "button" at bounding box center [30, 58] width 7 height 7
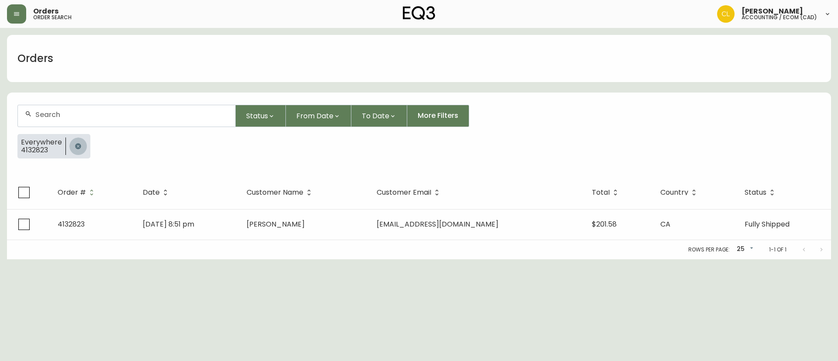
click at [77, 148] on icon "button" at bounding box center [78, 146] width 6 height 6
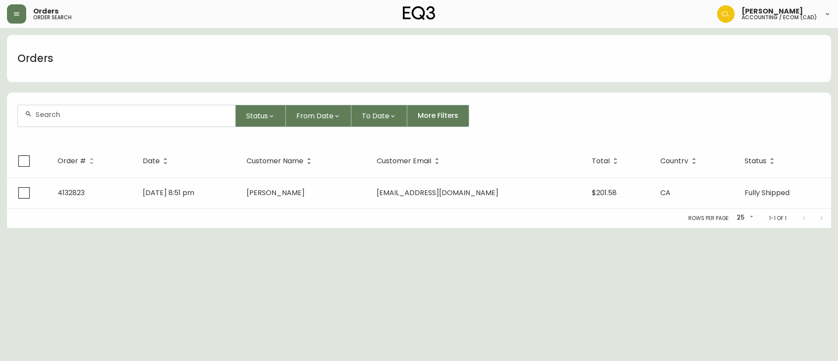
click at [89, 123] on div at bounding box center [126, 115] width 217 height 21
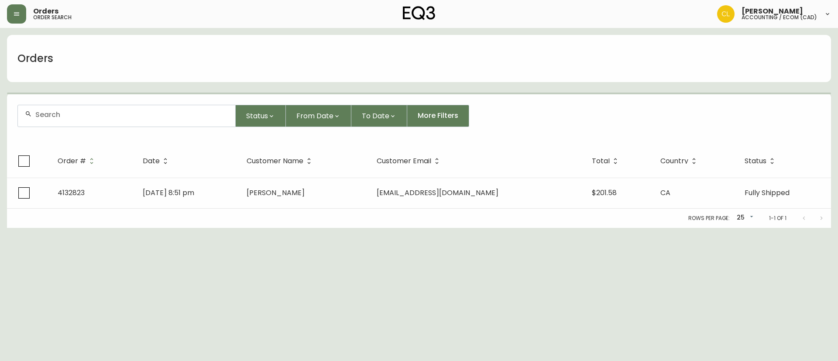
paste input "4133193"
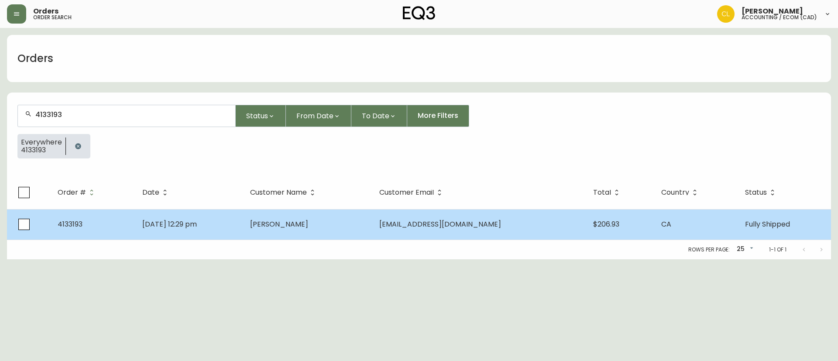
type input "4133193"
click at [308, 224] on span "[PERSON_NAME]" at bounding box center [279, 224] width 58 height 10
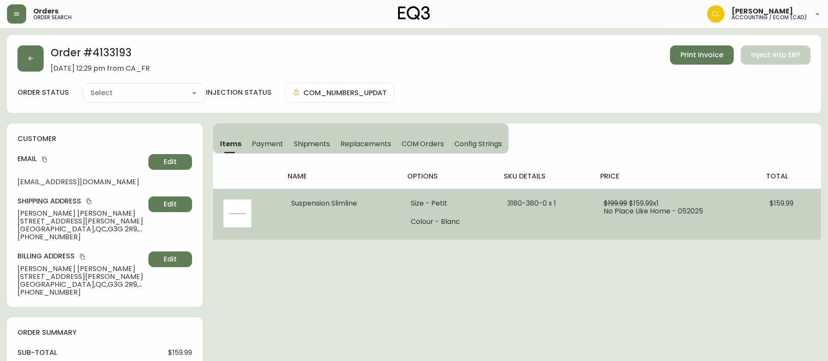
type input "Fully Shipped"
select select "FULLY_SHIPPED"
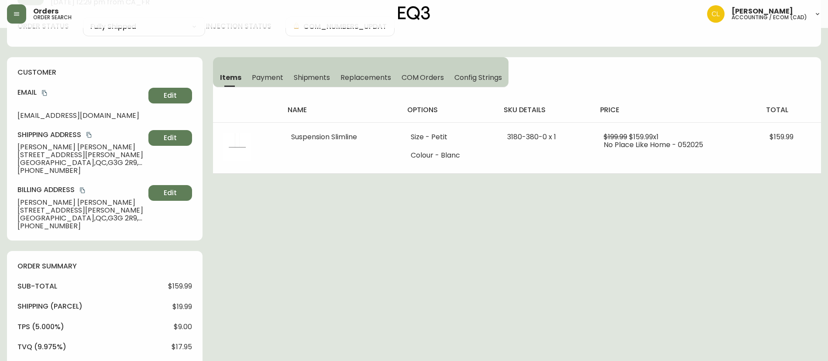
scroll to position [65, 0]
click at [264, 80] on span "Payment" at bounding box center [267, 78] width 31 height 9
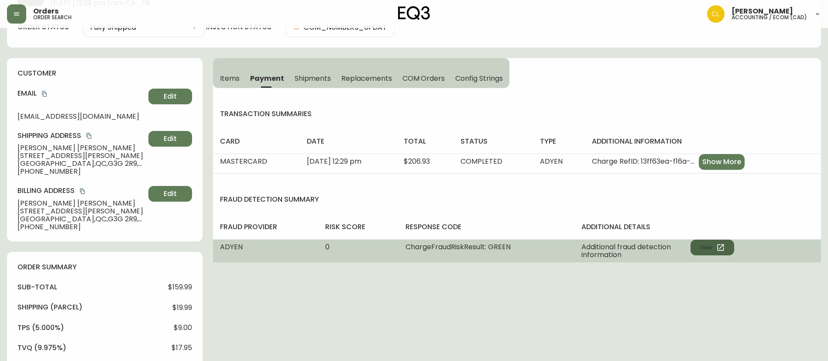
click at [696, 243] on button "View" at bounding box center [713, 248] width 44 height 16
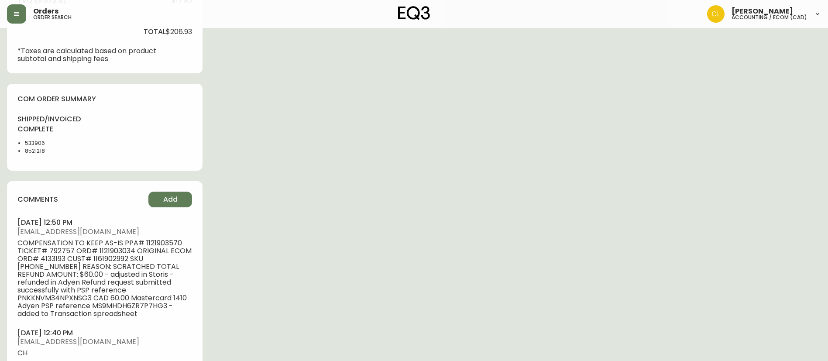
scroll to position [393, 0]
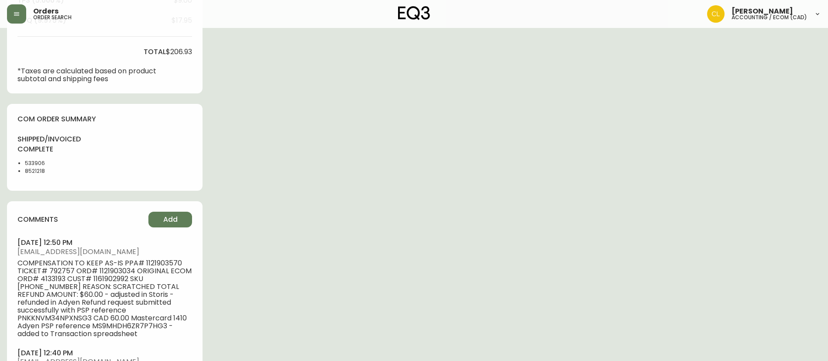
click at [113, 279] on span "COMPENSATION TO KEEP AS-IS PPA# 1121903570 TICKET# 792757 ORD# 1121903034 ORIGI…" at bounding box center [104, 298] width 175 height 79
click at [113, 277] on span "COMPENSATION TO KEEP AS-IS PPA# 1121903570 TICKET# 792757 ORD# 1121903034 ORIGI…" at bounding box center [104, 298] width 175 height 79
click at [113, 279] on span "COMPENSATION TO KEEP AS-IS PPA# 1121903570 TICKET# 792757 ORD# 1121903034 ORIGI…" at bounding box center [104, 298] width 175 height 79
copy span "1161902992"
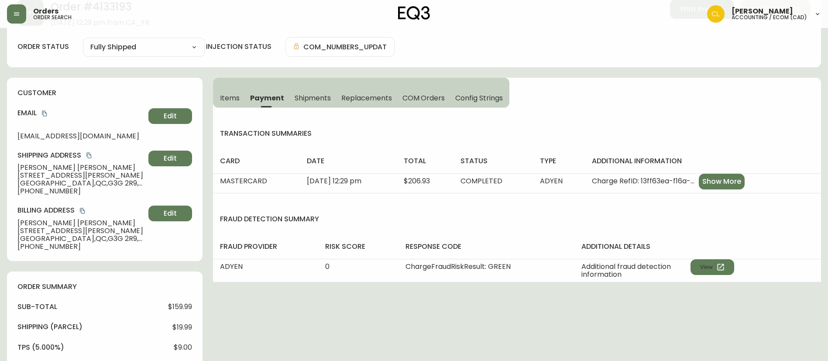
scroll to position [0, 0]
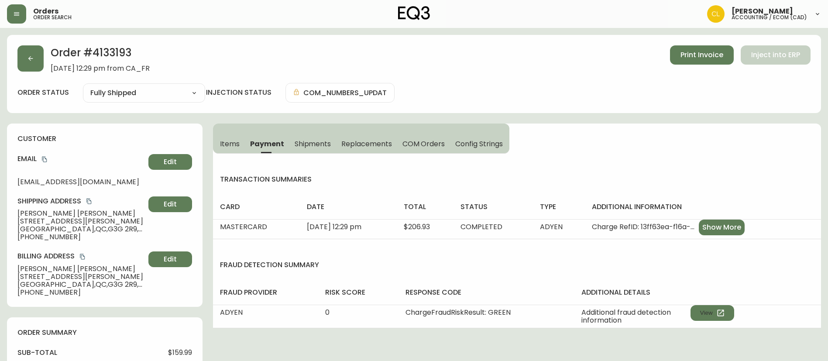
click at [272, 147] on span "Payment" at bounding box center [267, 143] width 34 height 9
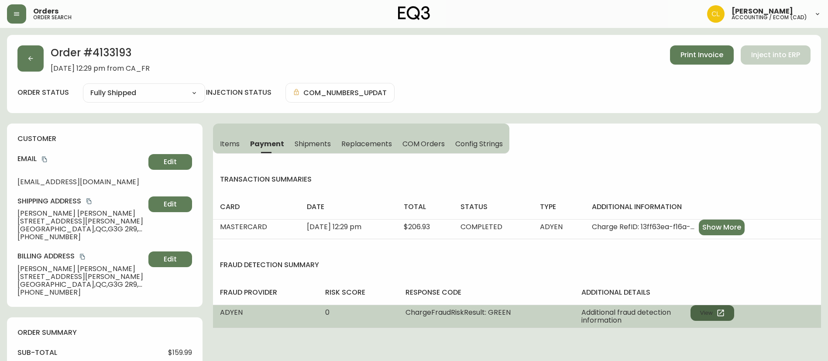
click at [708, 317] on button "View" at bounding box center [713, 313] width 44 height 16
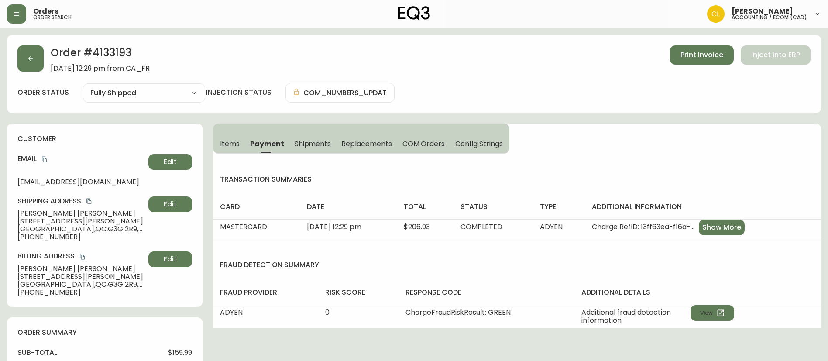
click at [122, 61] on h2 "Order # 4133193" at bounding box center [100, 54] width 99 height 19
click at [122, 56] on h2 "Order # 4133193" at bounding box center [100, 54] width 99 height 19
copy h2 "4133193"
click at [23, 59] on button "button" at bounding box center [30, 58] width 26 height 26
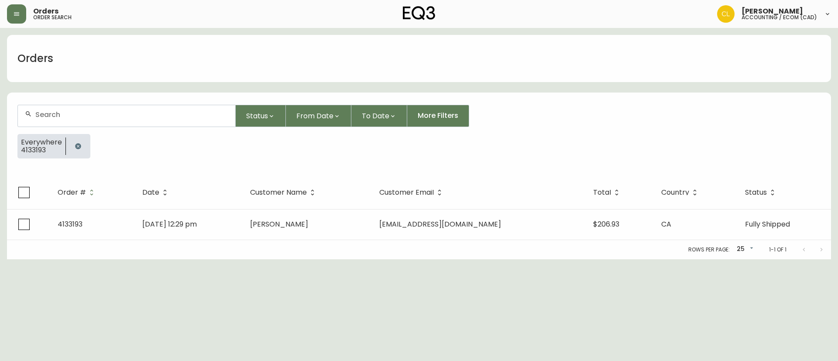
click at [79, 147] on icon "button" at bounding box center [78, 146] width 6 height 6
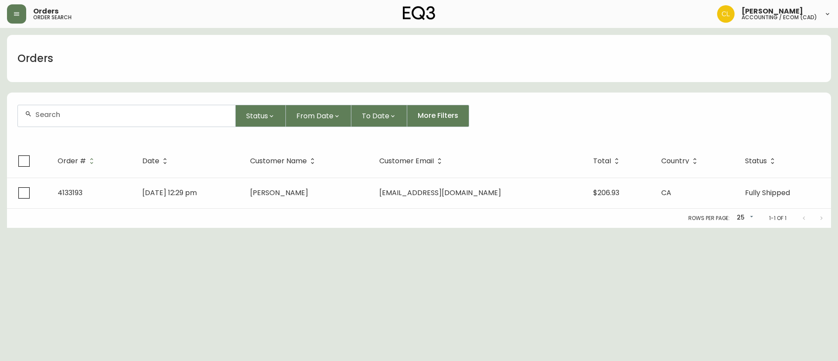
click at [88, 124] on div at bounding box center [126, 115] width 217 height 21
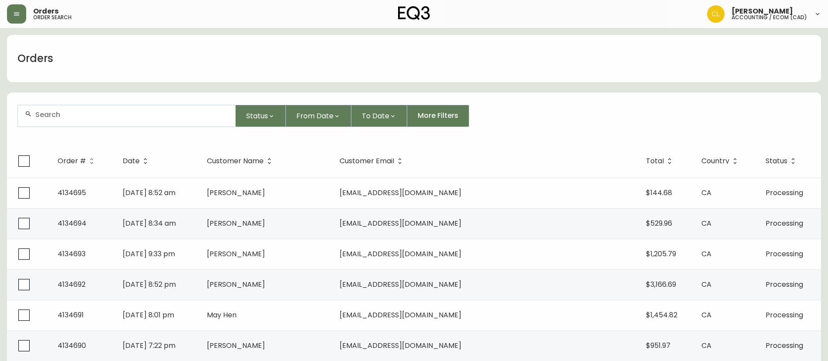
paste input "4133218"
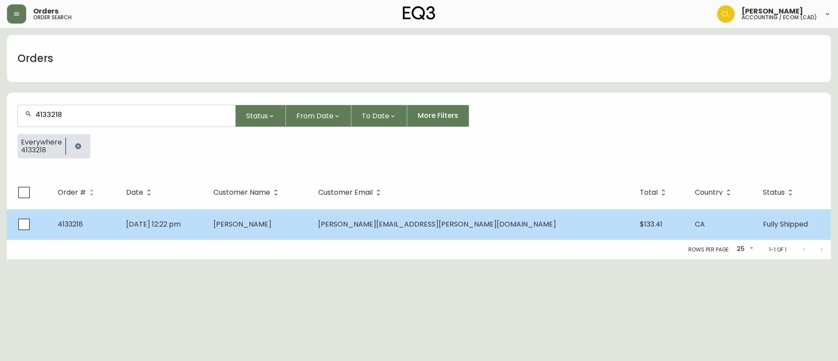
type input "4133218"
click at [311, 214] on td "[PERSON_NAME]" at bounding box center [259, 224] width 105 height 31
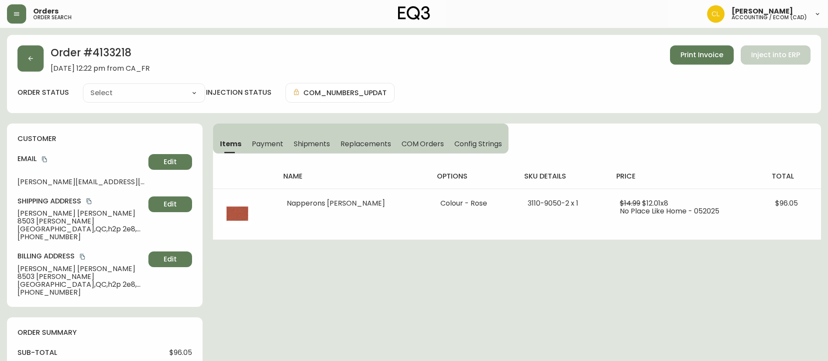
type input "Fully Shipped"
select select "FULLY_SHIPPED"
click at [271, 138] on button "Payment" at bounding box center [268, 143] width 42 height 19
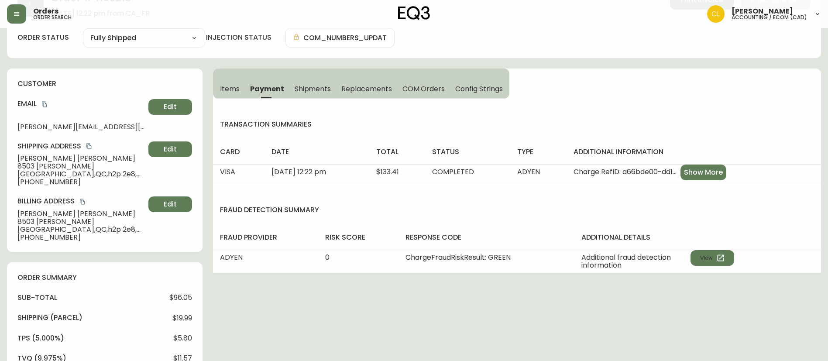
scroll to position [131, 0]
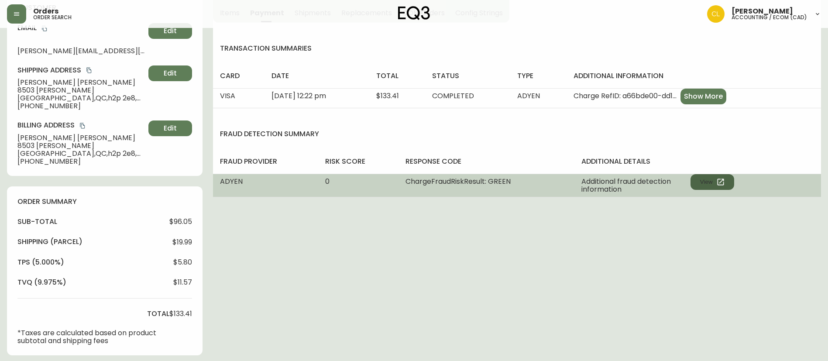
click at [699, 184] on button "View" at bounding box center [713, 182] width 44 height 16
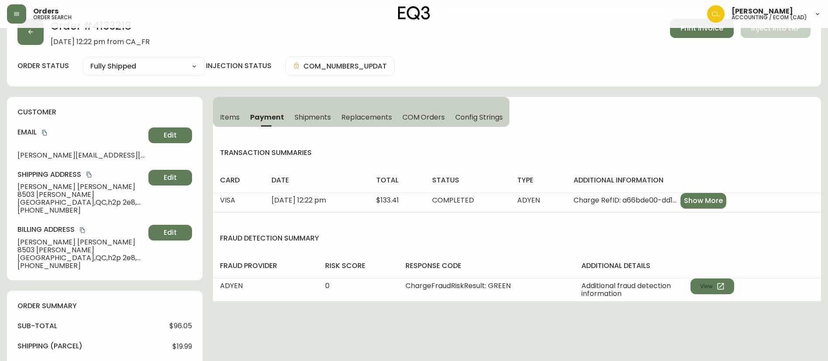
scroll to position [0, 0]
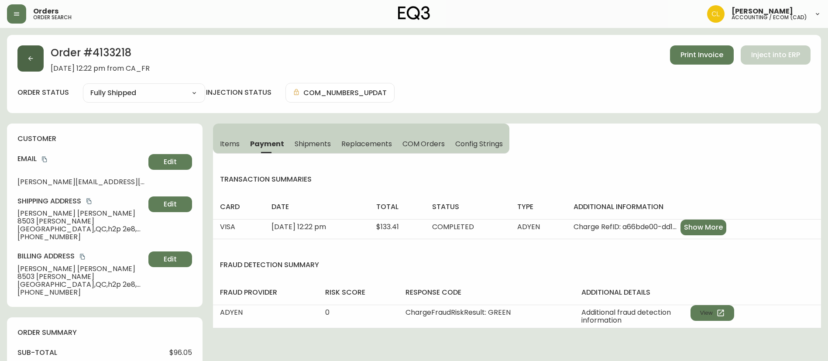
click at [40, 62] on button "button" at bounding box center [30, 58] width 26 height 26
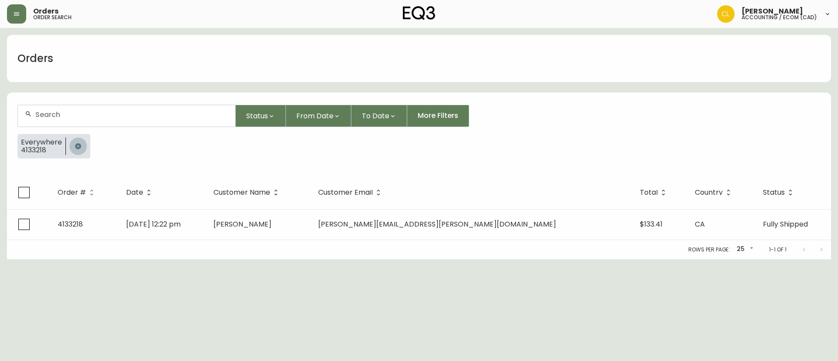
click at [76, 143] on icon "button" at bounding box center [78, 146] width 7 height 7
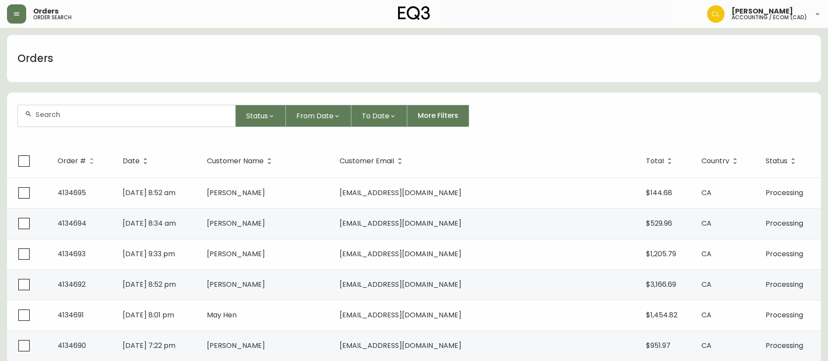
click at [168, 118] on input "text" at bounding box center [131, 114] width 193 height 8
paste input "4133193"
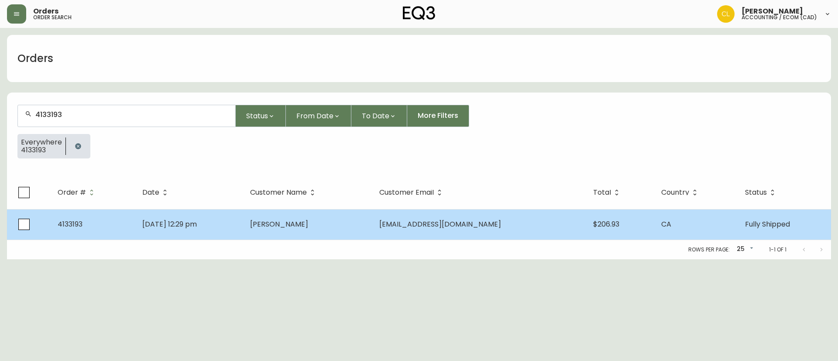
type input "4133193"
click at [367, 226] on td "[PERSON_NAME]" at bounding box center [307, 224] width 129 height 31
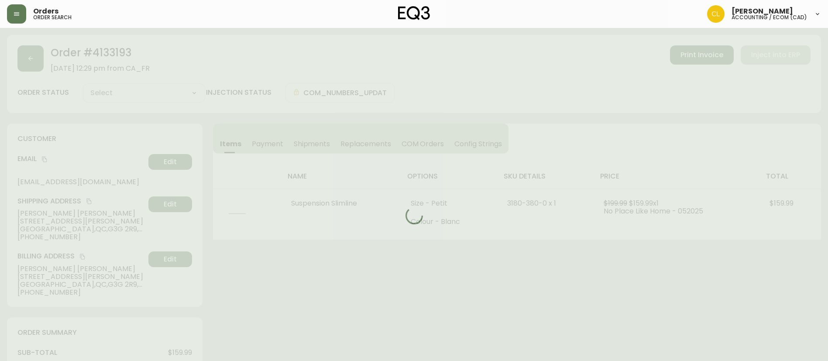
type input "Fully Shipped"
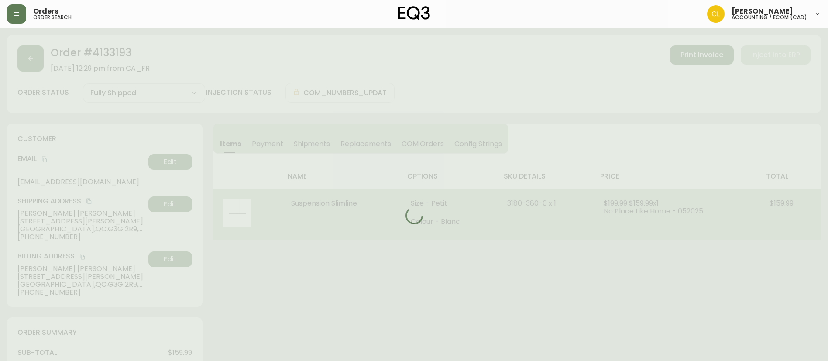
select select "FULLY_SHIPPED"
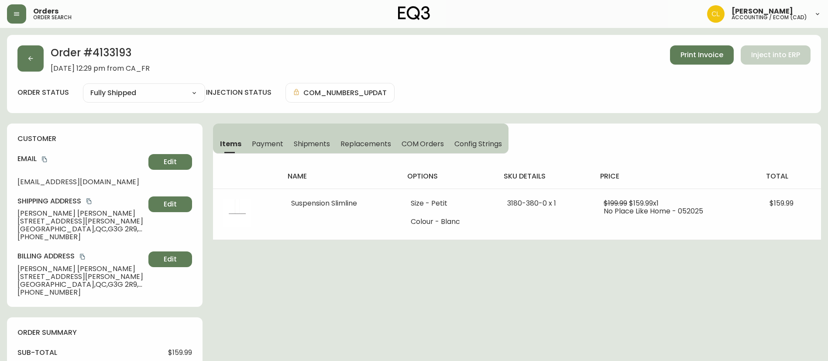
click at [266, 148] on button "Payment" at bounding box center [268, 143] width 42 height 19
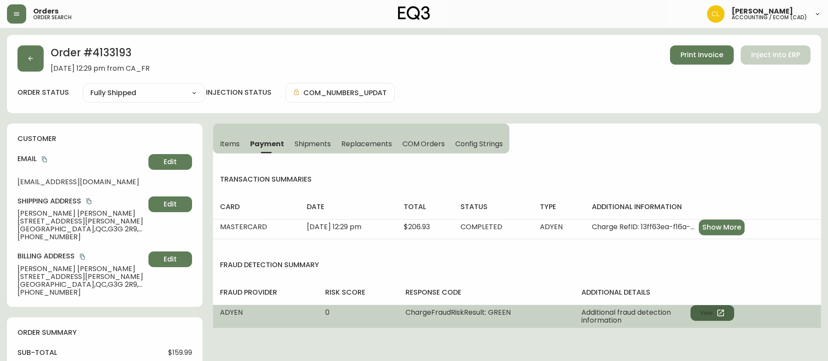
click at [702, 312] on button "View" at bounding box center [713, 313] width 44 height 16
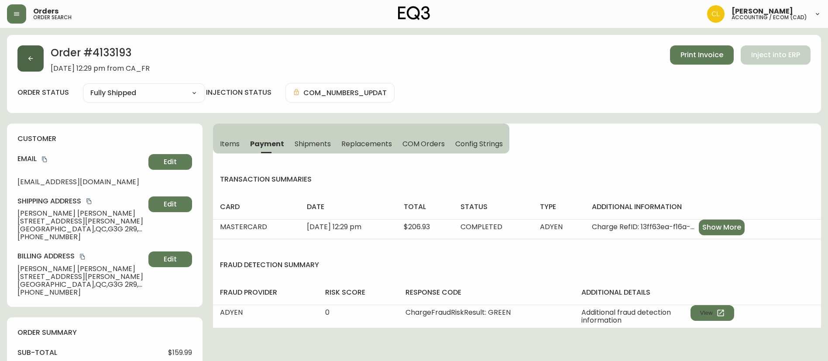
click at [29, 49] on button "button" at bounding box center [30, 58] width 26 height 26
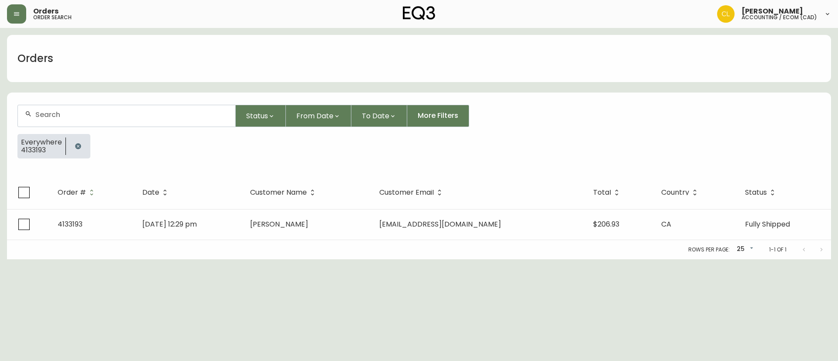
click at [79, 141] on button "button" at bounding box center [77, 146] width 17 height 17
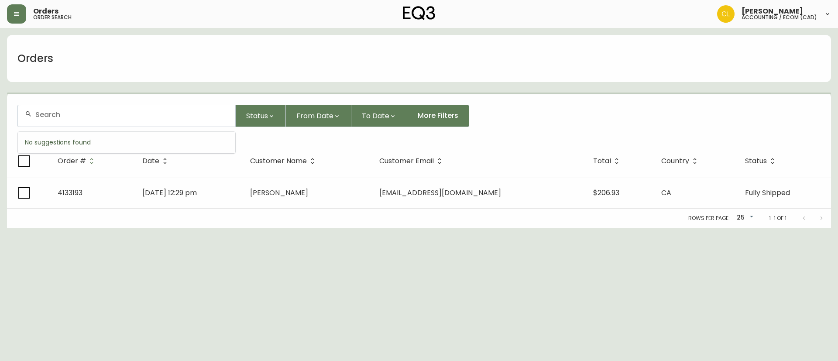
click at [83, 117] on input "text" at bounding box center [131, 114] width 193 height 8
paste input "4131981"
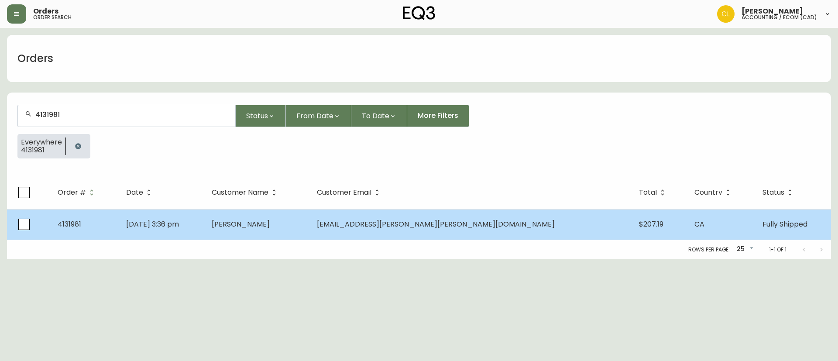
type input "4131981"
click at [310, 230] on td "[PERSON_NAME]" at bounding box center [257, 224] width 105 height 31
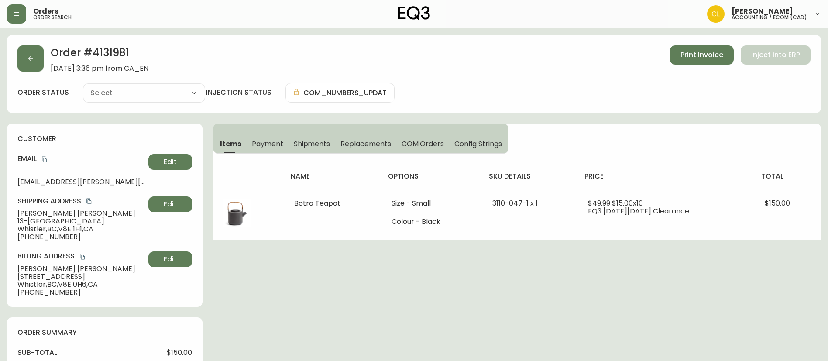
type input "Fully Shipped"
select select "FULLY_SHIPPED"
click at [260, 141] on span "Payment" at bounding box center [267, 143] width 31 height 9
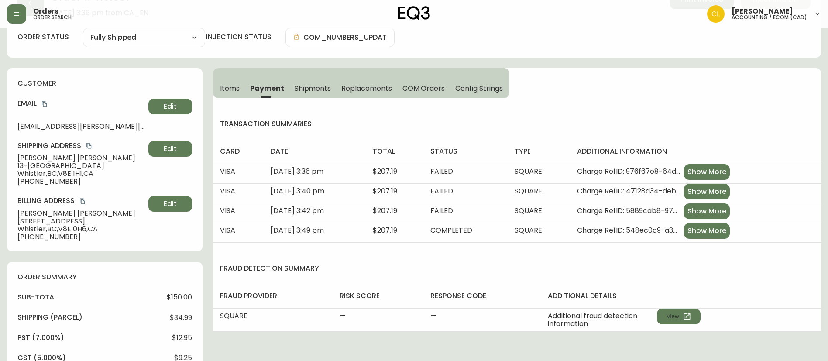
scroll to position [131, 0]
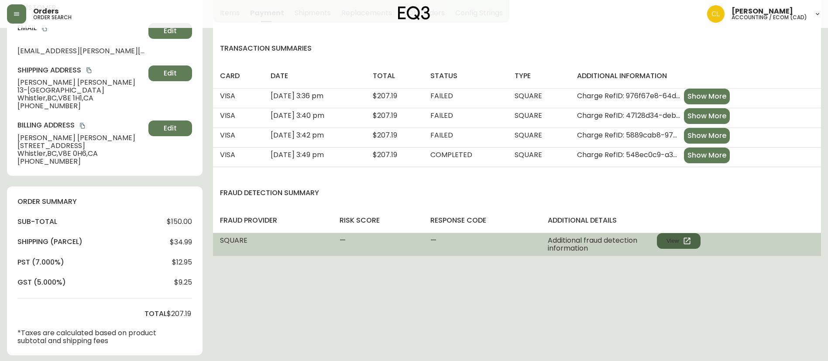
click at [668, 243] on button "View" at bounding box center [679, 241] width 44 height 16
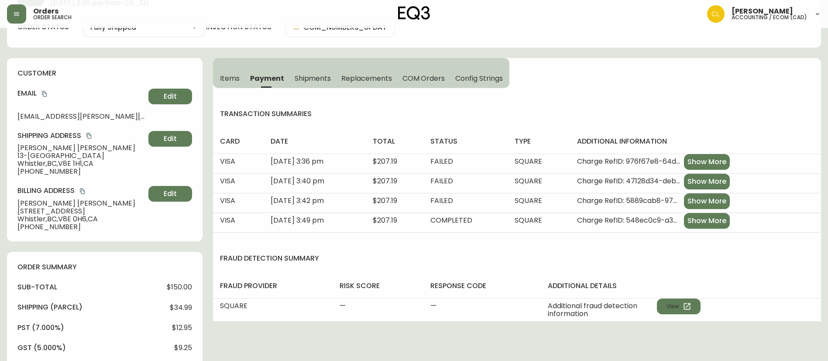
scroll to position [0, 0]
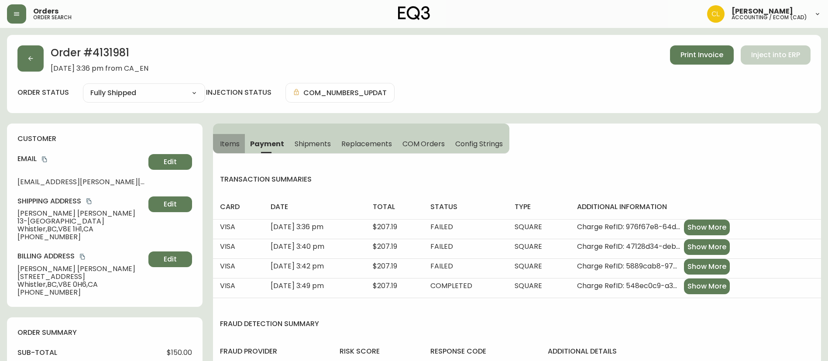
click at [231, 139] on button "Items" at bounding box center [229, 143] width 32 height 19
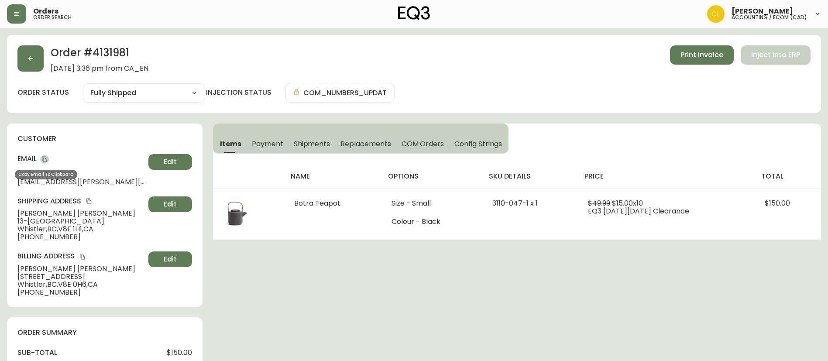
click at [45, 157] on icon "copy" at bounding box center [44, 159] width 6 height 6
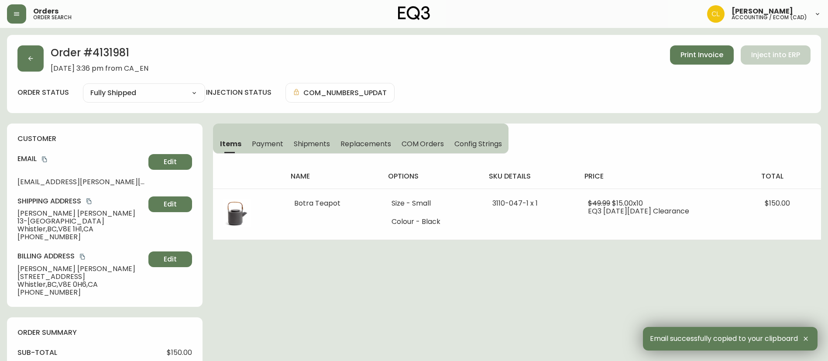
click at [51, 213] on span "[PERSON_NAME]" at bounding box center [80, 214] width 127 height 8
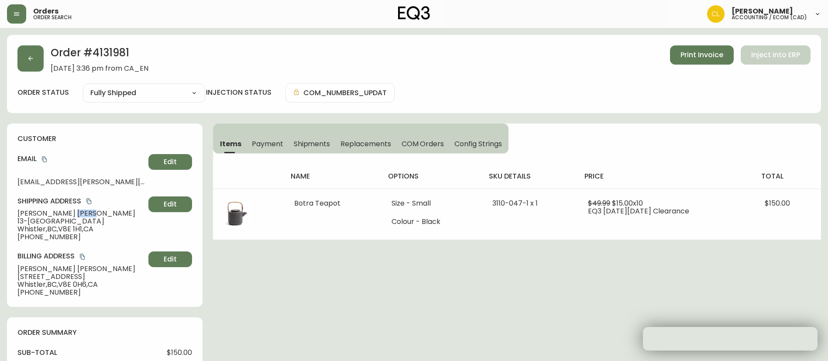
click at [51, 213] on span "[PERSON_NAME]" at bounding box center [80, 214] width 127 height 8
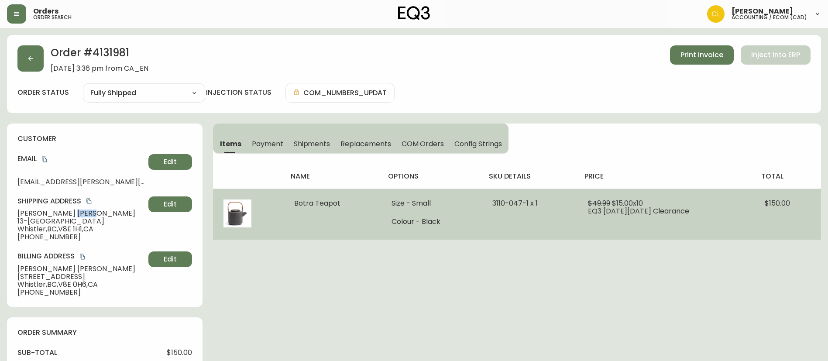
copy span "[PERSON_NAME]"
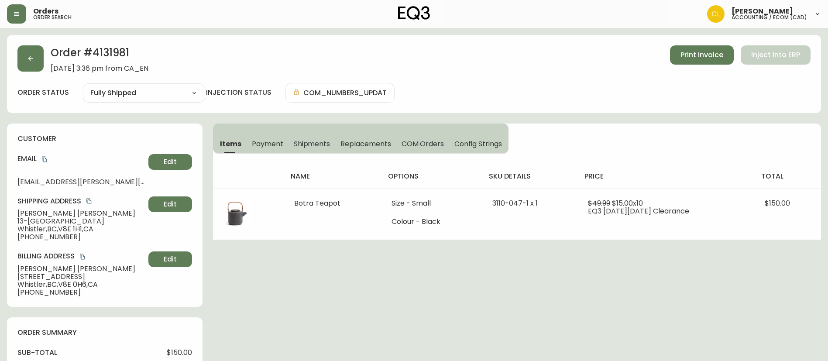
click at [35, 213] on span "[PERSON_NAME]" at bounding box center [80, 214] width 127 height 8
copy span "[PERSON_NAME]"
click at [53, 221] on span "13-[GEOGRAPHIC_DATA]" at bounding box center [80, 221] width 127 height 8
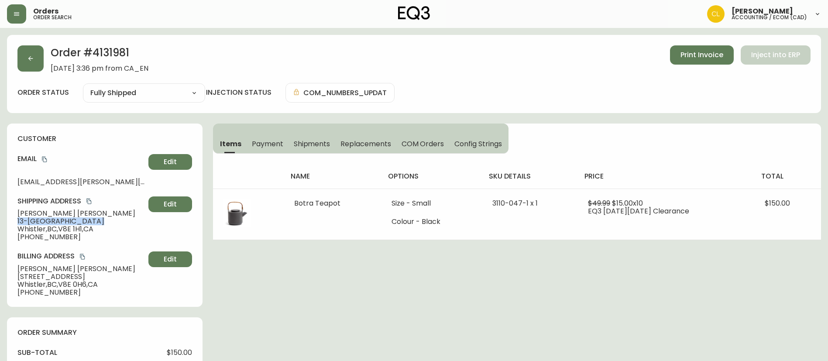
click at [53, 221] on span "13-[GEOGRAPHIC_DATA]" at bounding box center [80, 221] width 127 height 8
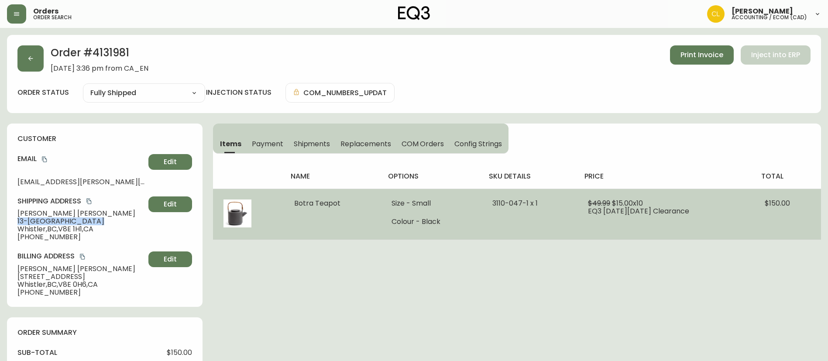
copy span "13-[GEOGRAPHIC_DATA]"
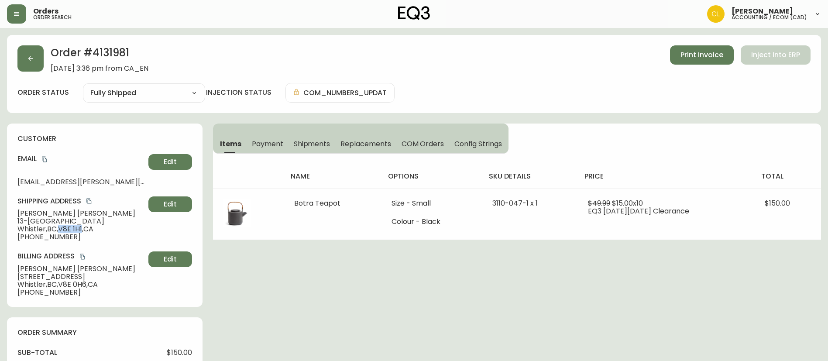
drag, startPoint x: 61, startPoint y: 230, endPoint x: 85, endPoint y: 228, distance: 24.0
click at [85, 228] on span "Whistler , [GEOGRAPHIC_DATA] , V8E 1H1 , [GEOGRAPHIC_DATA]" at bounding box center [80, 229] width 127 height 8
copy span "V8E 1H1"
click at [34, 214] on span "[PERSON_NAME]" at bounding box center [80, 214] width 127 height 8
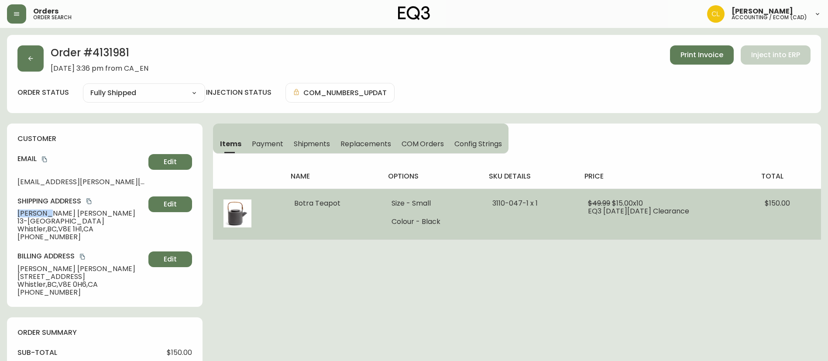
copy span "[PERSON_NAME]"
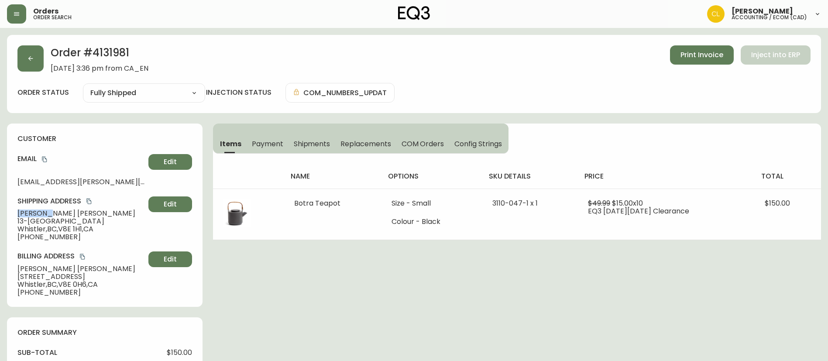
click at [21, 210] on span "[PERSON_NAME]" at bounding box center [80, 214] width 127 height 8
click at [65, 224] on span "13-[GEOGRAPHIC_DATA]" at bounding box center [80, 221] width 127 height 8
click at [64, 224] on span "13-[GEOGRAPHIC_DATA]" at bounding box center [80, 221] width 127 height 8
click at [64, 223] on span "13-[GEOGRAPHIC_DATA]" at bounding box center [80, 221] width 127 height 8
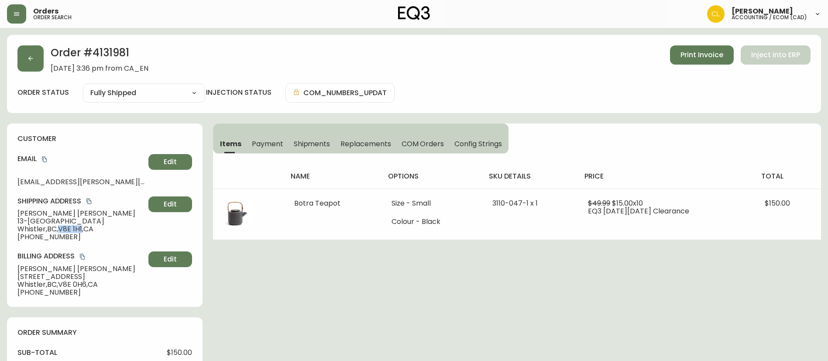
drag, startPoint x: 85, startPoint y: 230, endPoint x: 63, endPoint y: 228, distance: 22.4
click at [63, 228] on span "Whistler , [GEOGRAPHIC_DATA] , V8E 1H1 , [GEOGRAPHIC_DATA]" at bounding box center [80, 229] width 127 height 8
click at [77, 218] on span "13-[GEOGRAPHIC_DATA]" at bounding box center [80, 221] width 127 height 8
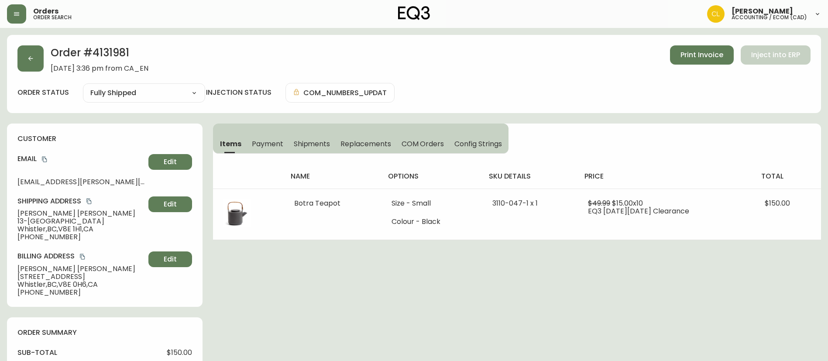
click at [58, 274] on span "[STREET_ADDRESS]" at bounding box center [80, 277] width 127 height 8
click at [30, 269] on span "[PERSON_NAME]" at bounding box center [80, 269] width 127 height 8
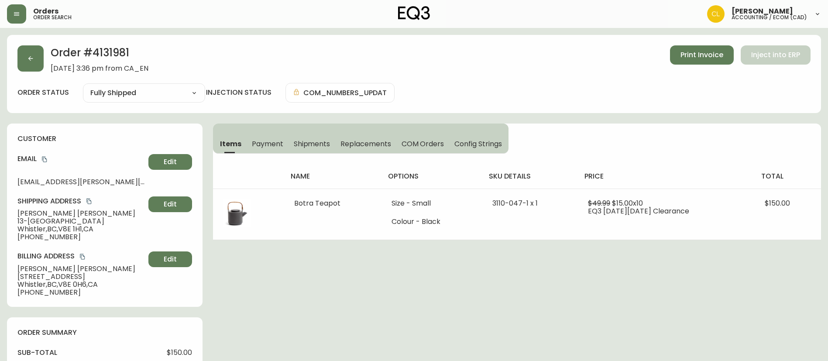
click at [53, 267] on span "[PERSON_NAME]" at bounding box center [80, 269] width 127 height 8
drag, startPoint x: 61, startPoint y: 284, endPoint x: 88, endPoint y: 285, distance: 27.1
click at [88, 285] on span "Whistler , [GEOGRAPHIC_DATA] , V8E 0H6 , [GEOGRAPHIC_DATA]" at bounding box center [80, 285] width 127 height 8
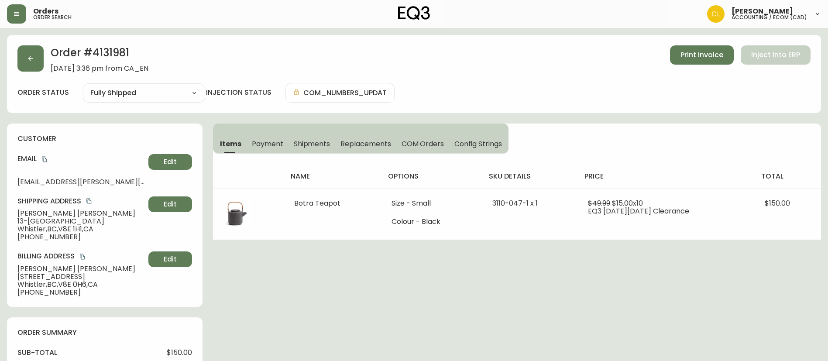
click at [39, 216] on span "[PERSON_NAME]" at bounding box center [80, 214] width 127 height 8
drag, startPoint x: 62, startPoint y: 231, endPoint x: 86, endPoint y: 231, distance: 23.6
click at [86, 231] on span "Whistler , [GEOGRAPHIC_DATA] , V8E 1H1 , [GEOGRAPHIC_DATA]" at bounding box center [80, 229] width 127 height 8
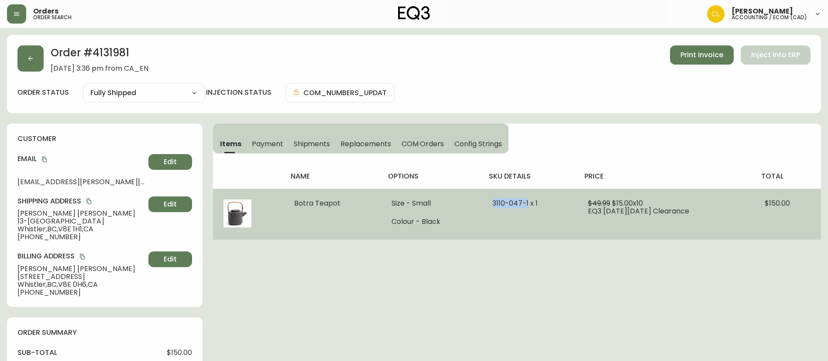
drag, startPoint x: 532, startPoint y: 203, endPoint x: 494, endPoint y: 203, distance: 38.4
click at [494, 203] on td "3110-047-1 x 1" at bounding box center [530, 214] width 96 height 51
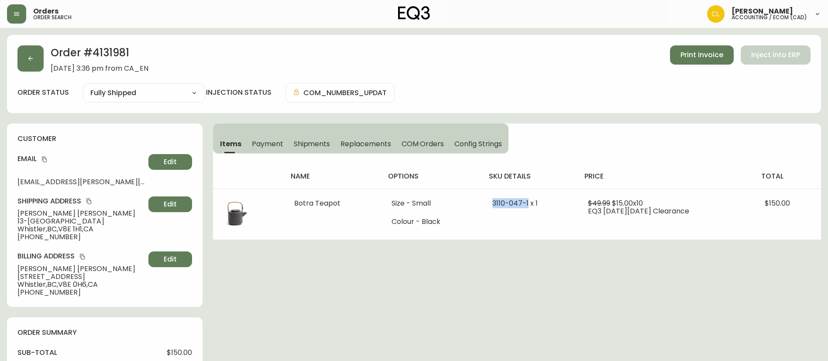
click at [118, 53] on h2 "Order # 4131981" at bounding box center [100, 54] width 98 height 19
click at [24, 270] on span "[PERSON_NAME]" at bounding box center [80, 269] width 127 height 8
click at [51, 266] on span "[PERSON_NAME]" at bounding box center [80, 269] width 127 height 8
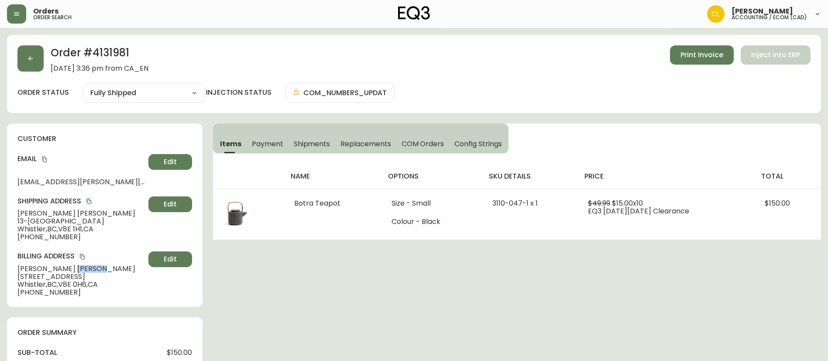
click at [51, 265] on span "[PERSON_NAME]" at bounding box center [80, 269] width 127 height 8
click at [25, 263] on div "Billing Address [PERSON_NAME] [STREET_ADDRESS] [PHONE_NUMBER] Edit" at bounding box center [104, 273] width 175 height 45
click at [42, 263] on div "Billing Address [PERSON_NAME] [STREET_ADDRESS] [PHONE_NUMBER] Edit" at bounding box center [104, 273] width 175 height 45
click at [47, 268] on span "[PERSON_NAME]" at bounding box center [80, 269] width 127 height 8
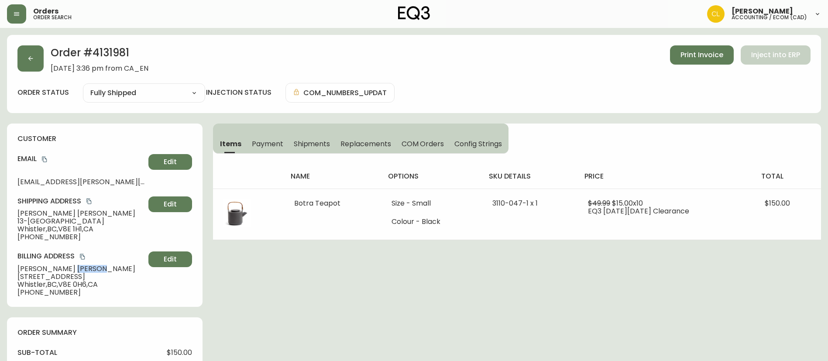
click at [47, 268] on span "[PERSON_NAME]" at bounding box center [80, 269] width 127 height 8
click at [27, 215] on span "[PERSON_NAME]" at bounding box center [80, 214] width 127 height 8
click at [58, 212] on span "[PERSON_NAME]" at bounding box center [80, 214] width 127 height 8
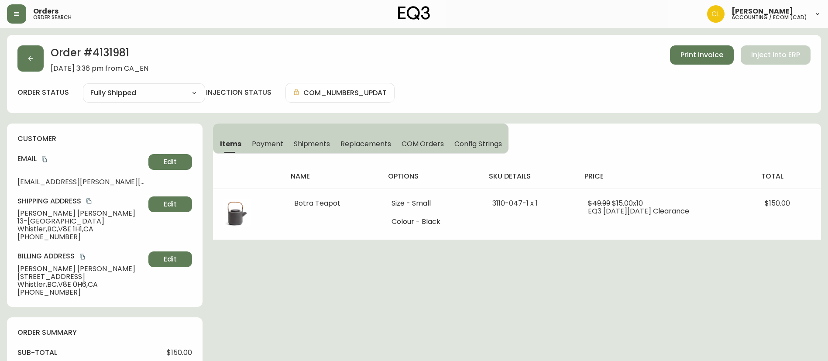
click at [44, 224] on span "13-[GEOGRAPHIC_DATA]" at bounding box center [80, 221] width 127 height 8
click at [40, 276] on span "[STREET_ADDRESS]" at bounding box center [80, 277] width 127 height 8
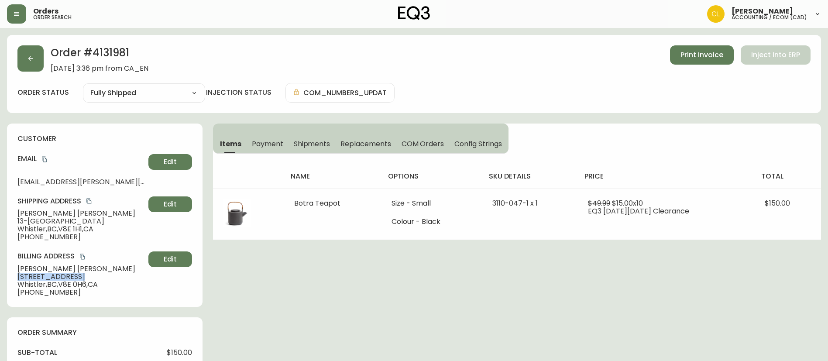
click at [40, 276] on span "[STREET_ADDRESS]" at bounding box center [80, 277] width 127 height 8
click at [38, 56] on button "button" at bounding box center [30, 58] width 26 height 26
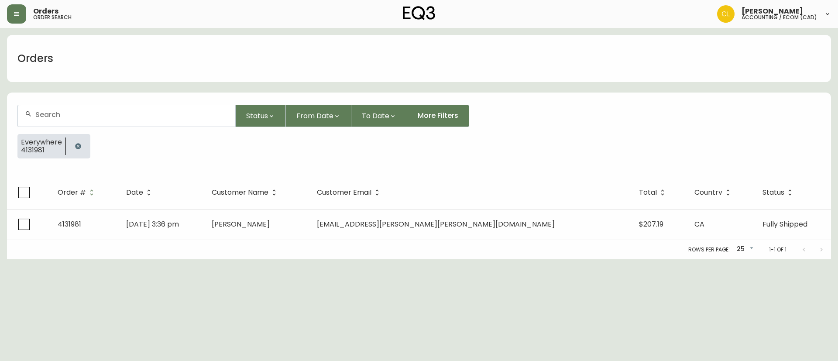
click at [77, 143] on icon "button" at bounding box center [78, 146] width 7 height 7
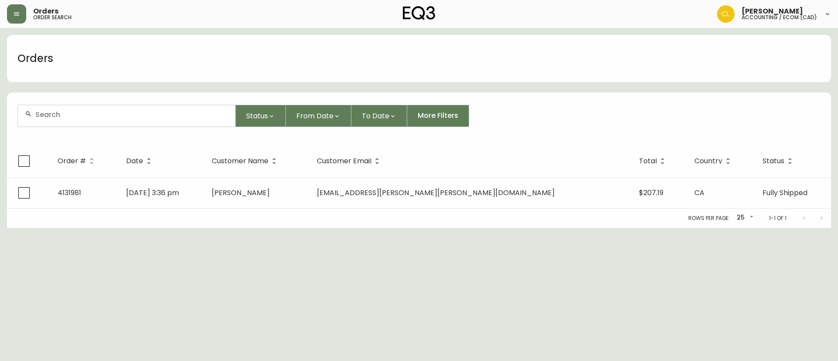
click at [87, 124] on div at bounding box center [126, 115] width 217 height 21
paste input "4133074"
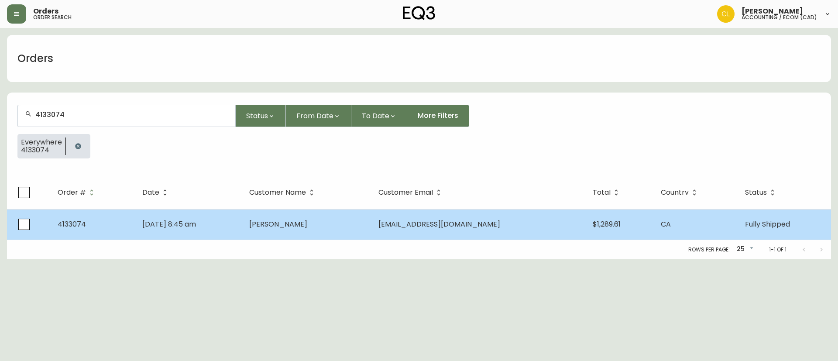
type input "4133074"
click at [242, 224] on td "[DATE] 8:45 am" at bounding box center [188, 224] width 107 height 31
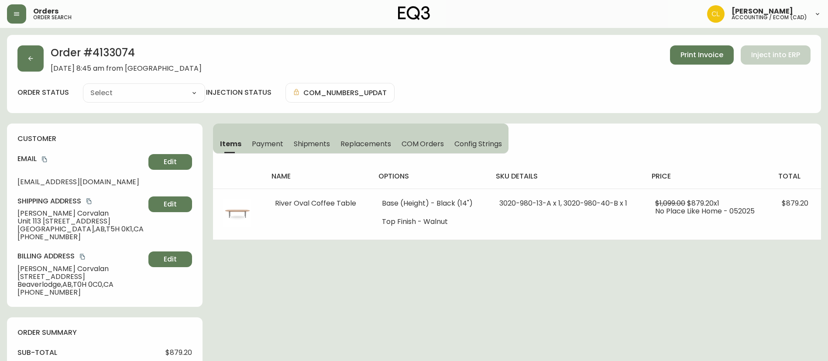
type input "Fully Shipped"
select select "FULLY_SHIPPED"
click at [265, 145] on span "Payment" at bounding box center [267, 143] width 31 height 9
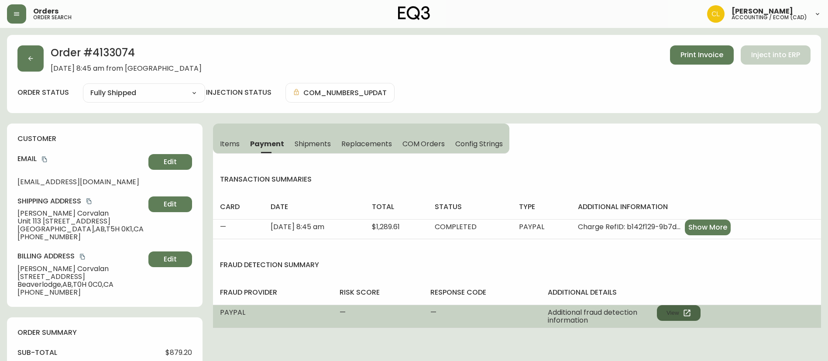
click at [667, 313] on button "View" at bounding box center [679, 313] width 44 height 16
click at [673, 316] on button "View" at bounding box center [679, 313] width 44 height 16
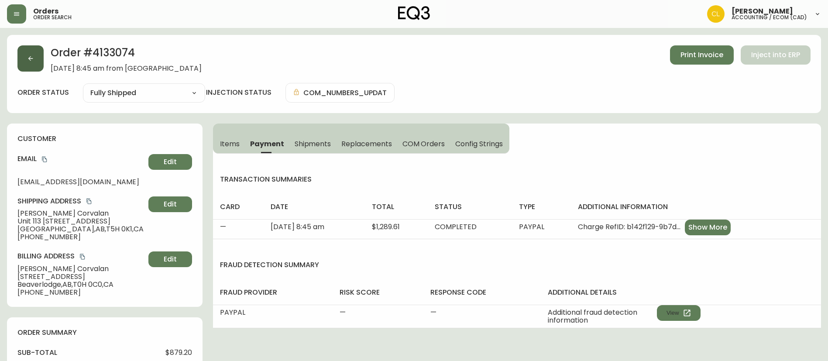
click at [31, 52] on button "button" at bounding box center [30, 58] width 26 height 26
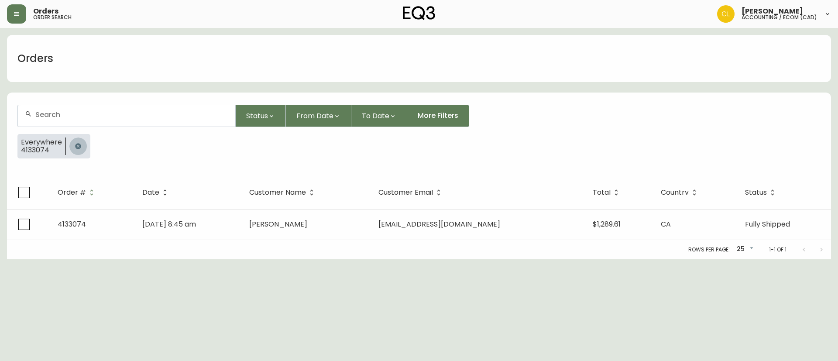
click at [77, 148] on icon "button" at bounding box center [78, 146] width 6 height 6
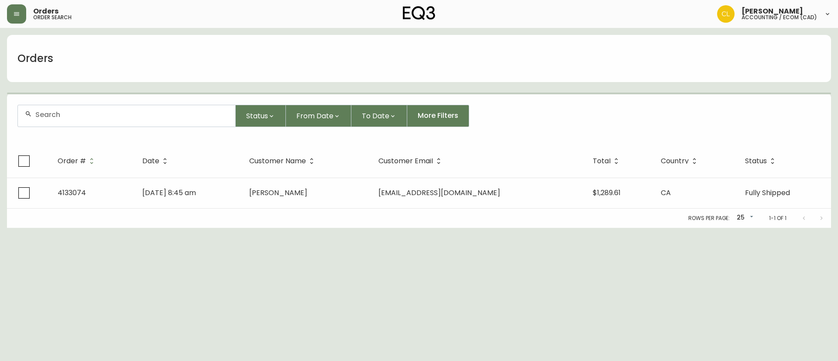
click at [92, 113] on input "text" at bounding box center [131, 114] width 193 height 8
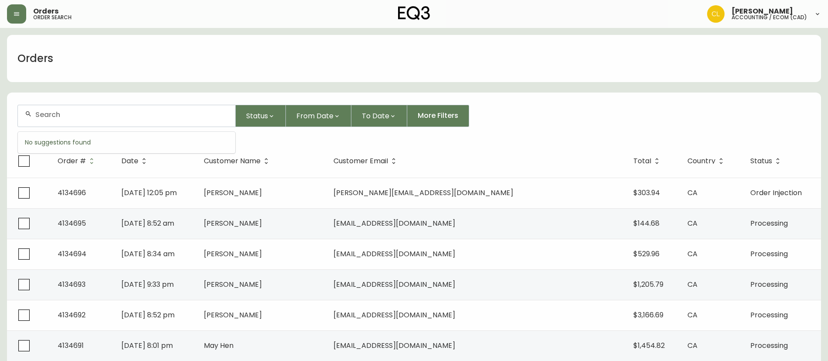
paste input "4133364"
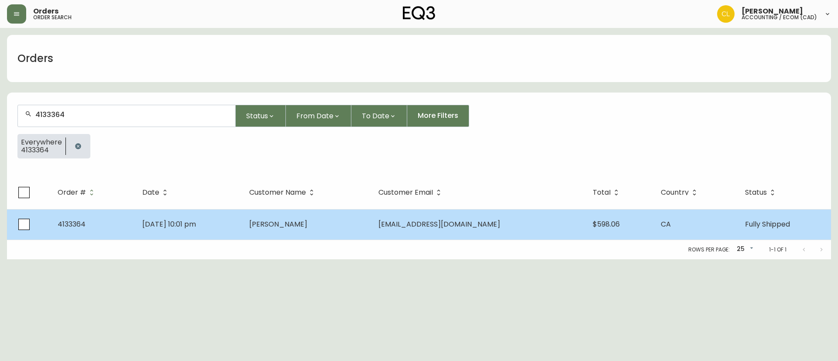
type input "4133364"
click at [307, 222] on span "[PERSON_NAME]" at bounding box center [278, 224] width 58 height 10
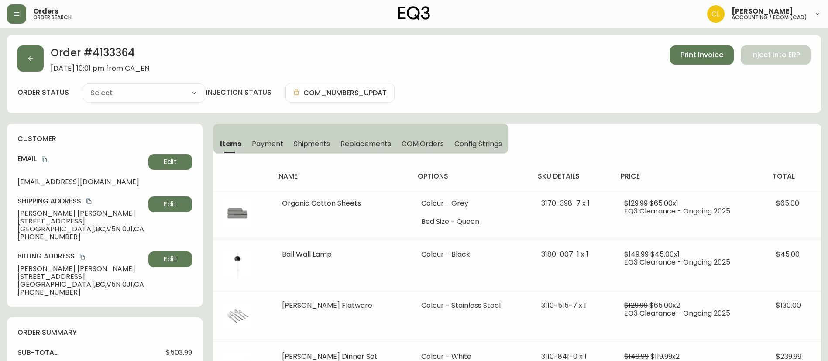
type input "Fully Shipped"
select select "FULLY_SHIPPED"
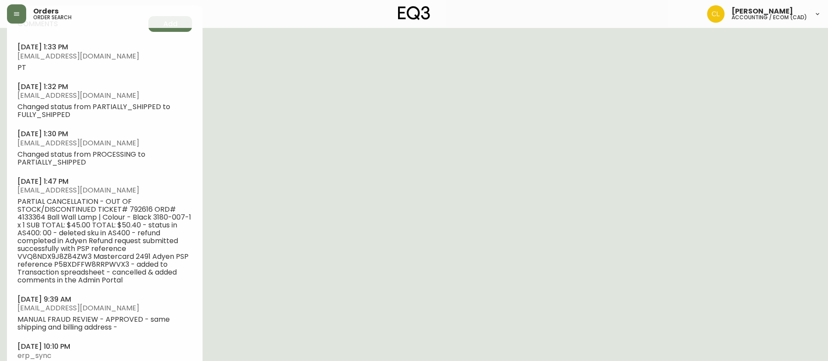
scroll to position [589, 0]
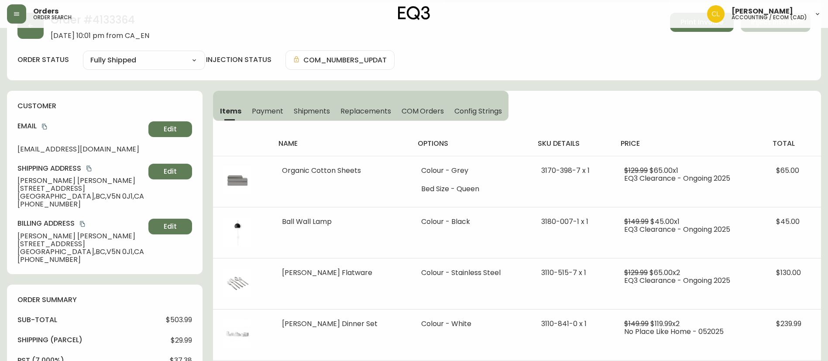
scroll to position [0, 0]
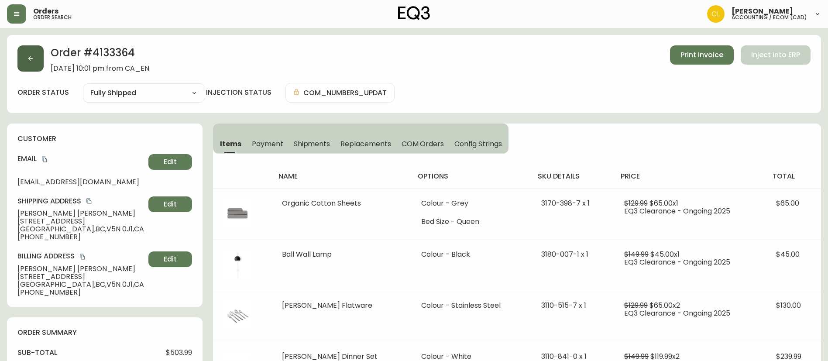
click at [34, 53] on button "button" at bounding box center [30, 58] width 26 height 26
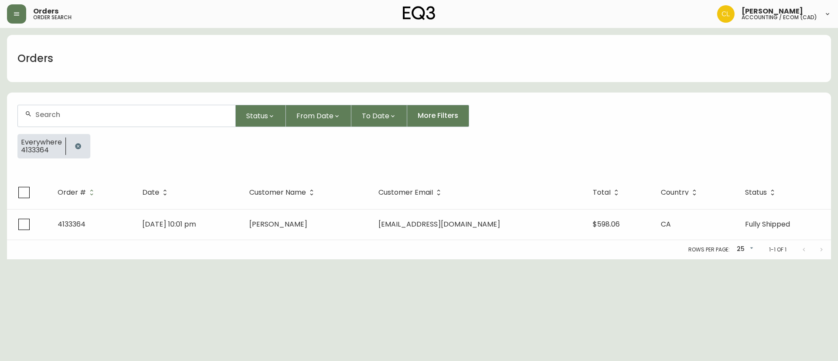
click at [72, 142] on button "button" at bounding box center [77, 146] width 17 height 17
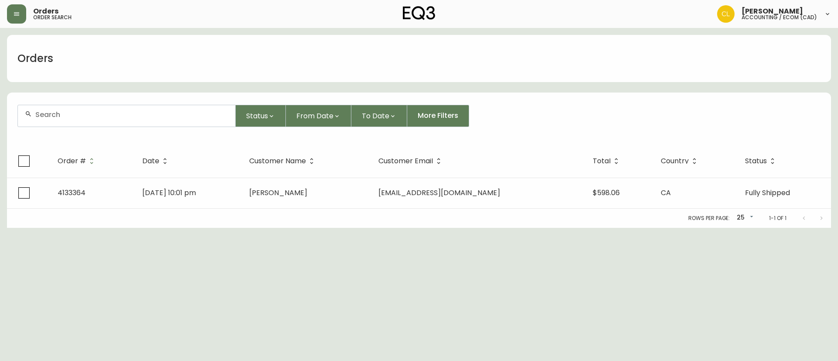
click at [84, 117] on input "text" at bounding box center [131, 114] width 193 height 8
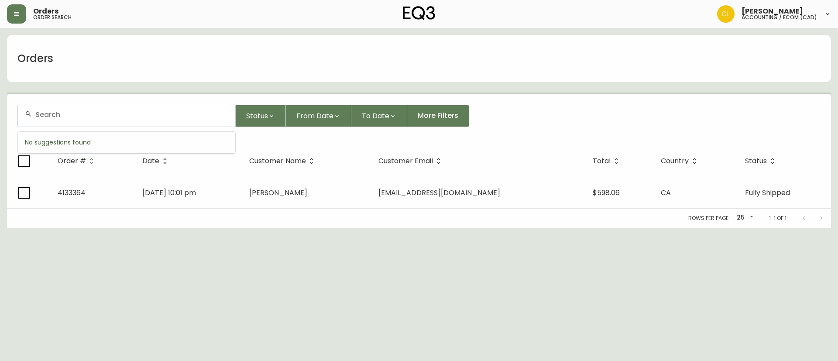
paste input "4133364"
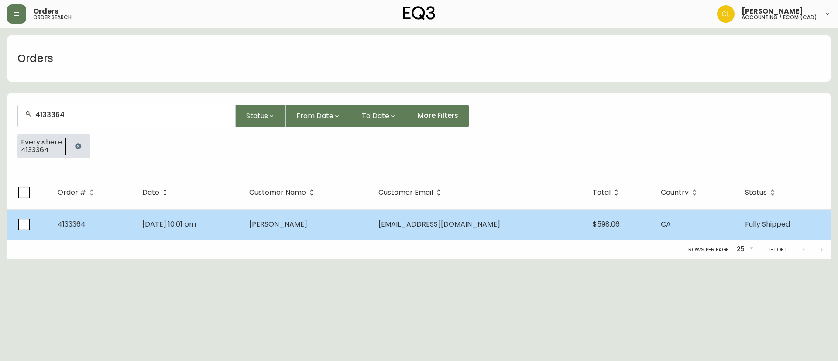
type input "4133364"
click at [242, 221] on td "[DATE] 10:01 pm" at bounding box center [188, 224] width 107 height 31
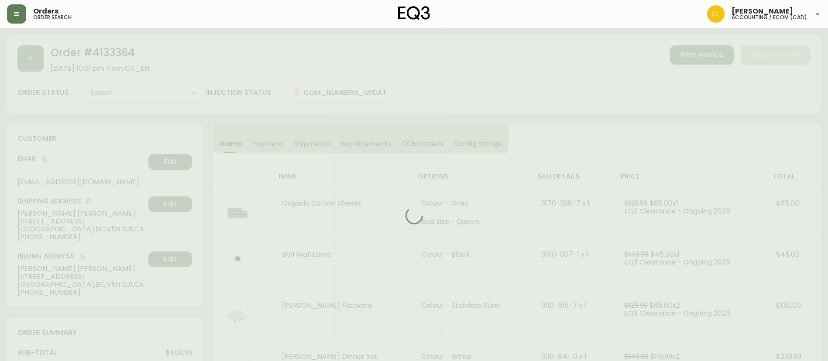
type input "Fully Shipped"
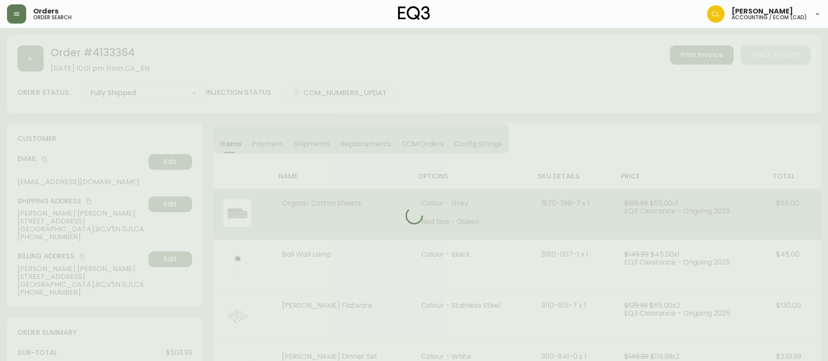
select select "FULLY_SHIPPED"
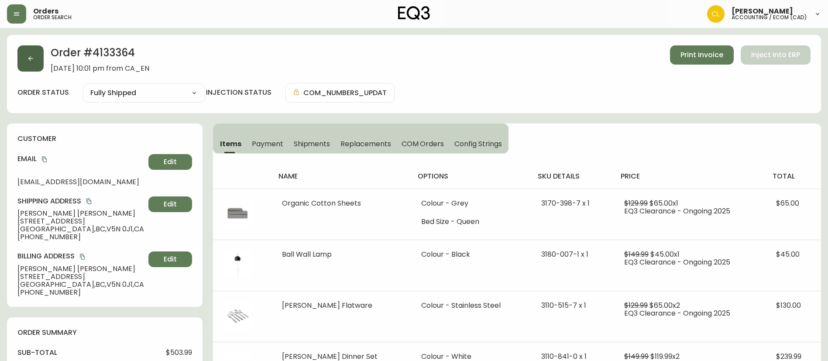
click at [21, 54] on button "button" at bounding box center [30, 58] width 26 height 26
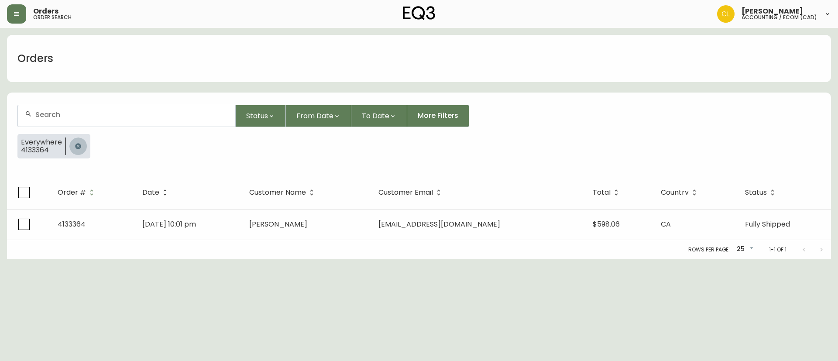
click at [78, 144] on icon "button" at bounding box center [78, 146] width 6 height 6
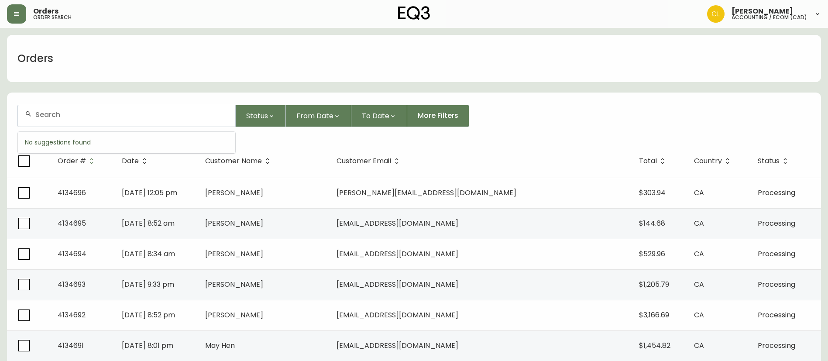
click at [94, 115] on input "text" at bounding box center [131, 114] width 193 height 8
paste input "4133557"
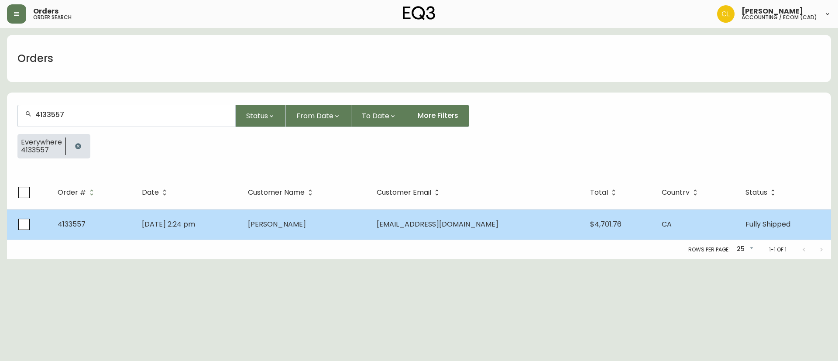
type input "4133557"
click at [241, 232] on td "[DATE] 2:24 pm" at bounding box center [188, 224] width 106 height 31
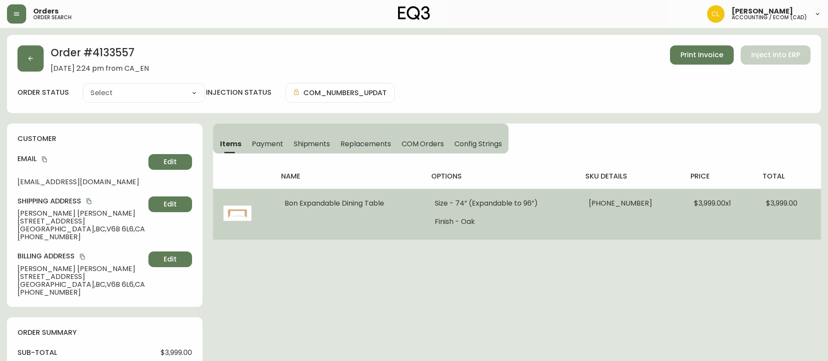
type input "Fully Shipped"
select select "FULLY_SHIPPED"
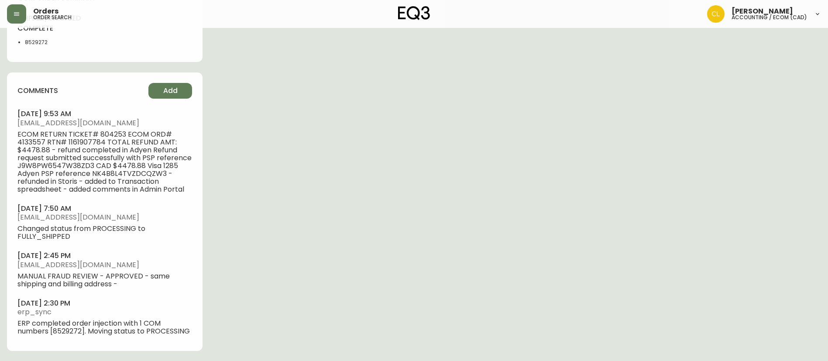
scroll to position [514, 0]
click at [97, 140] on span "ECOM RETURN TICKET# 804253 ECOM ORD# 4133557 RTN# 1161907784 TOTAL REFUND AMT: …" at bounding box center [104, 161] width 175 height 63
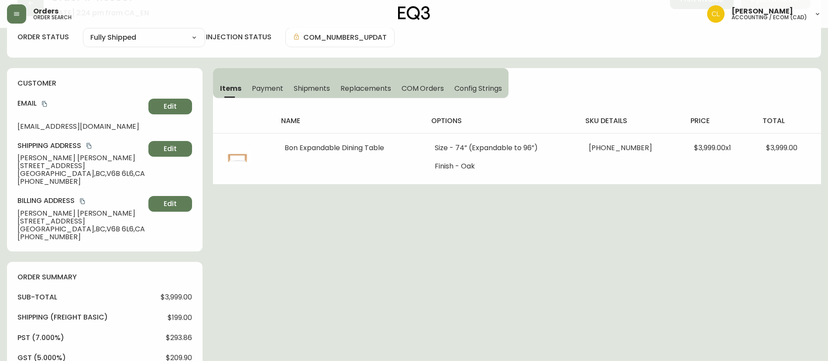
scroll to position [0, 0]
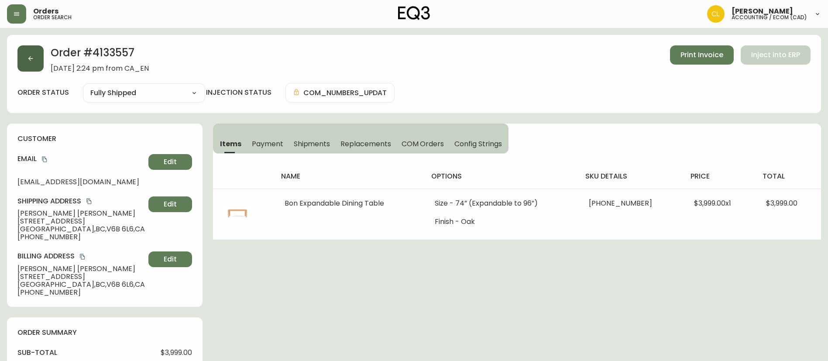
click at [31, 55] on icon "button" at bounding box center [30, 58] width 7 height 7
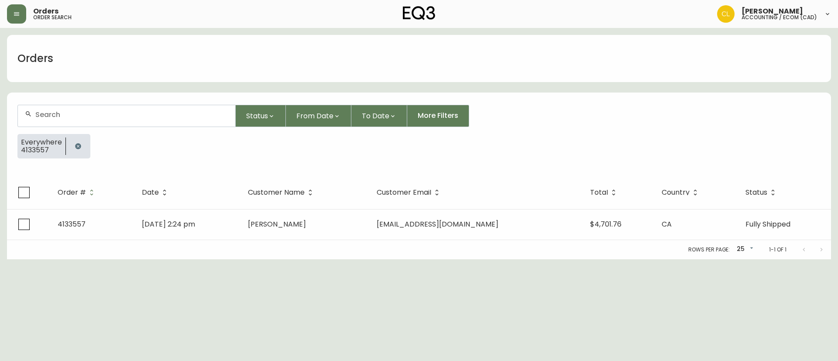
click at [81, 146] on button "button" at bounding box center [77, 146] width 17 height 17
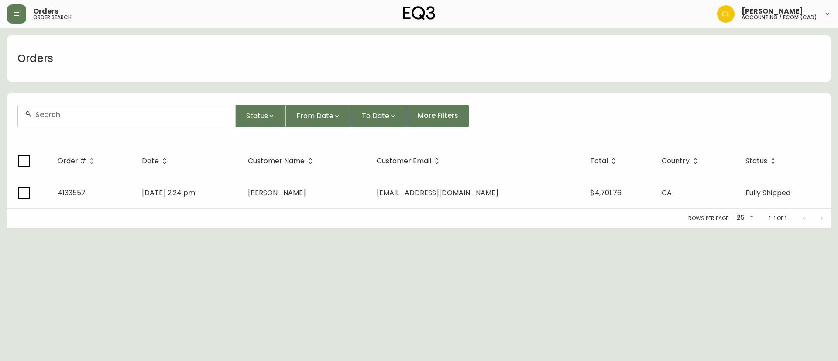
click at [93, 117] on input "text" at bounding box center [131, 114] width 193 height 8
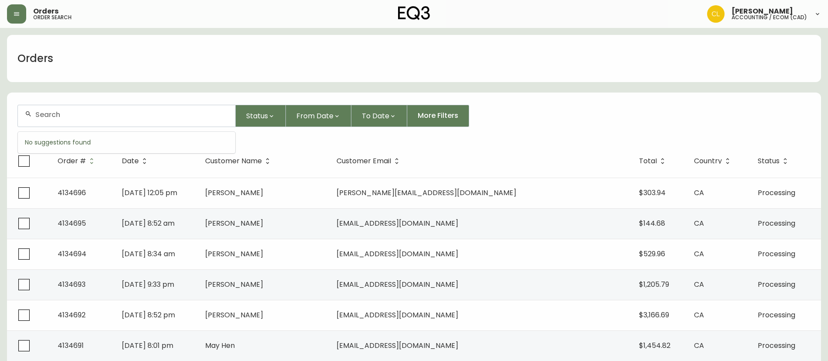
paste input "4133676"
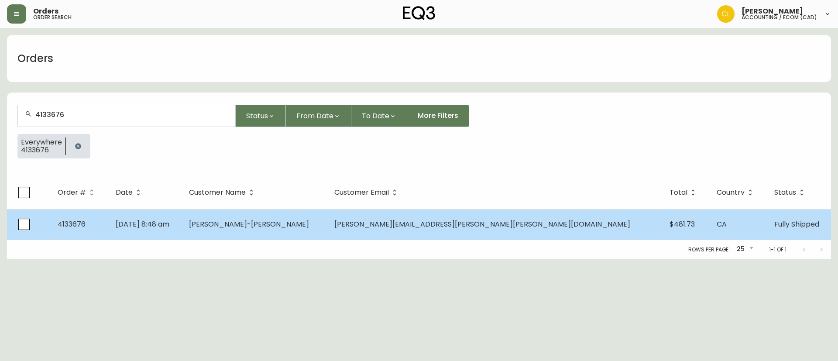
type input "4133676"
click at [296, 220] on span "[PERSON_NAME]-[PERSON_NAME]" at bounding box center [249, 224] width 120 height 10
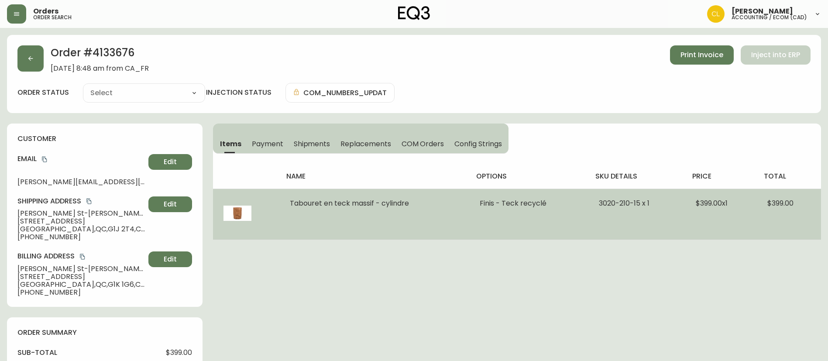
type input "Fully Shipped"
select select "FULLY_SHIPPED"
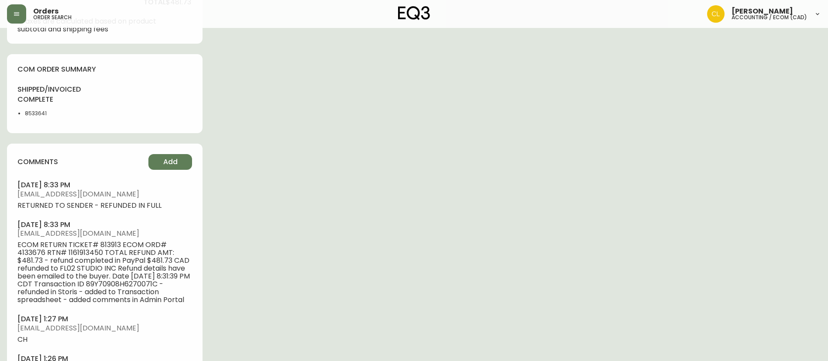
scroll to position [524, 0]
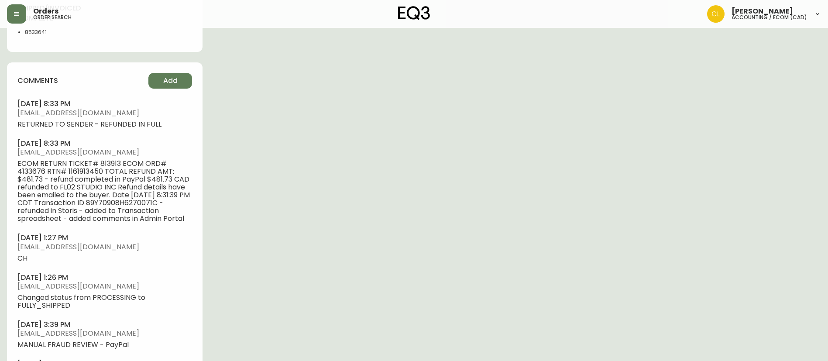
click at [88, 172] on span "ECOM RETURN TICKET# 813913 ECOM ORD# 4133676 RTN# 1161913450 TOTAL REFUND AMT: …" at bounding box center [104, 191] width 175 height 63
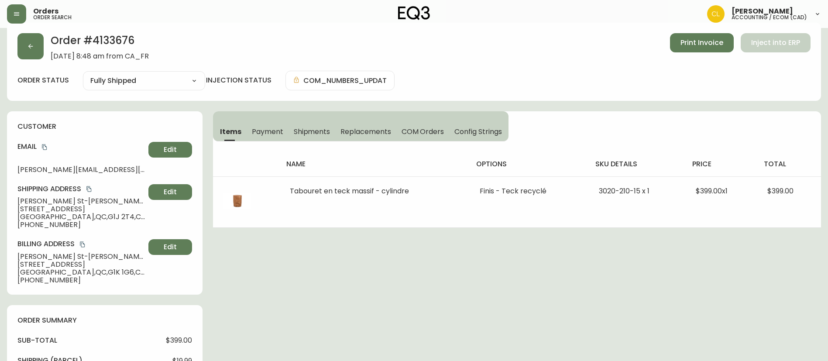
scroll to position [0, 0]
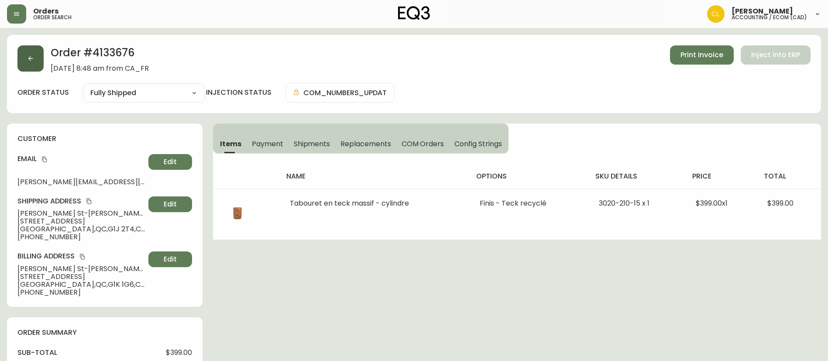
click at [30, 56] on icon "button" at bounding box center [30, 58] width 7 height 7
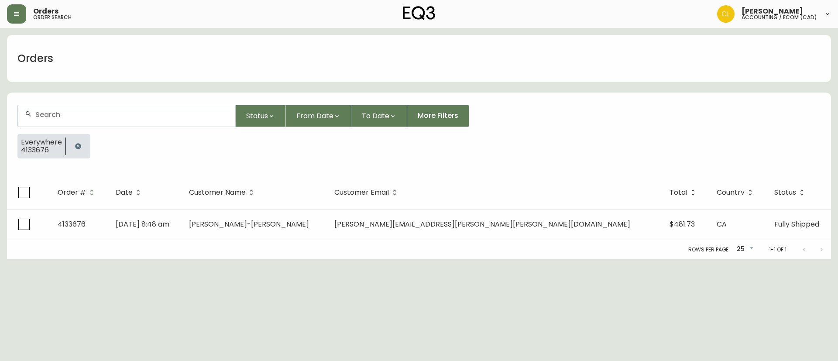
click at [76, 143] on icon "button" at bounding box center [78, 146] width 7 height 7
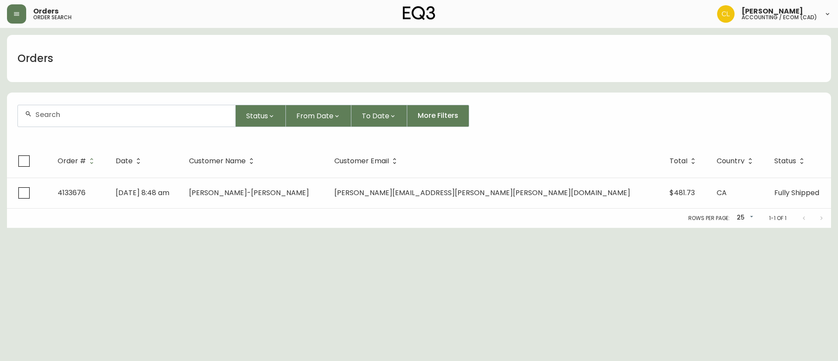
click at [93, 125] on div at bounding box center [126, 115] width 217 height 21
paste input "4134057"
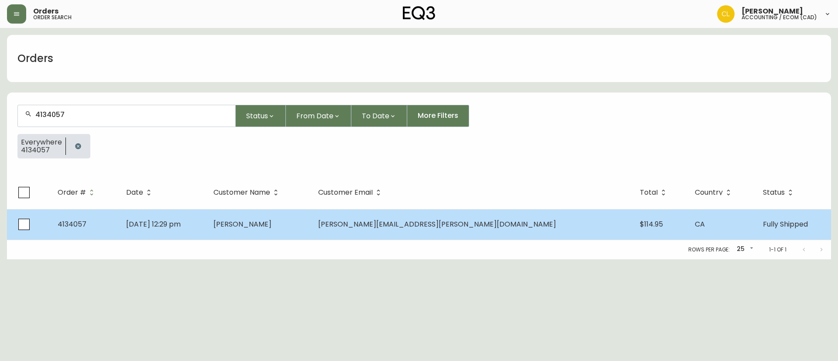
type input "4134057"
click at [272, 222] on span "[PERSON_NAME]" at bounding box center [243, 224] width 58 height 10
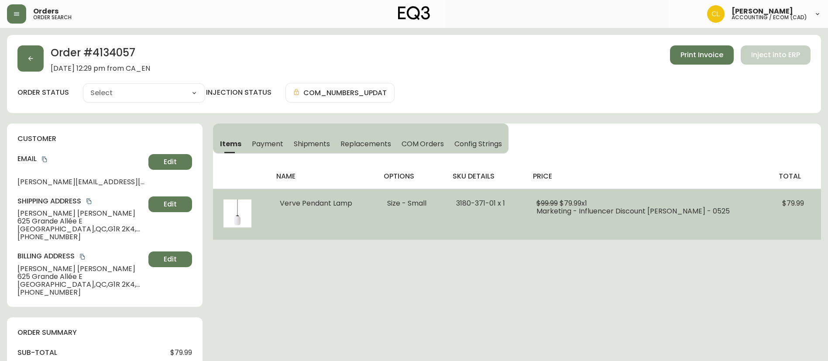
type input "Fully Shipped"
select select "FULLY_SHIPPED"
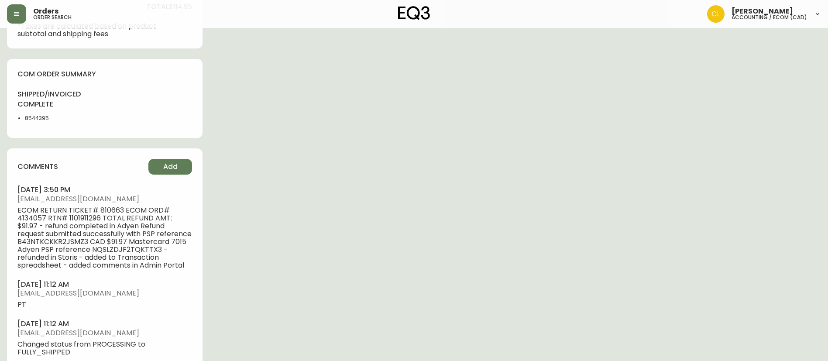
scroll to position [458, 0]
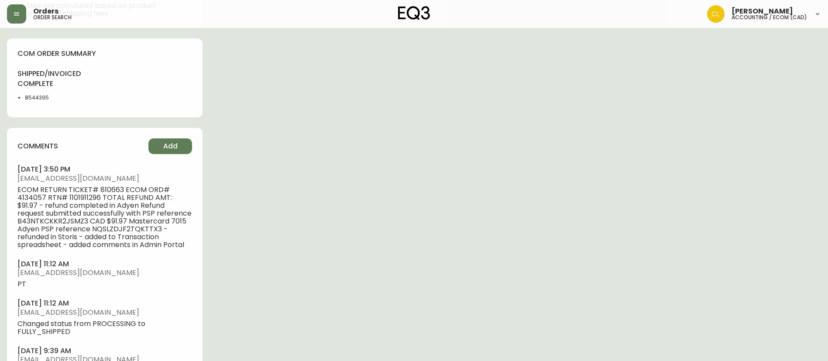
click at [91, 197] on span "ECOM RETURN TICKET# 810663 ECOM ORD# 4134057 RTN# 1101911296 TOTAL REFUND AMT: …" at bounding box center [104, 217] width 175 height 63
click at [92, 197] on span "ECOM RETURN TICKET# 810663 ECOM ORD# 4134057 RTN# 1101911296 TOTAL REFUND AMT: …" at bounding box center [104, 217] width 175 height 63
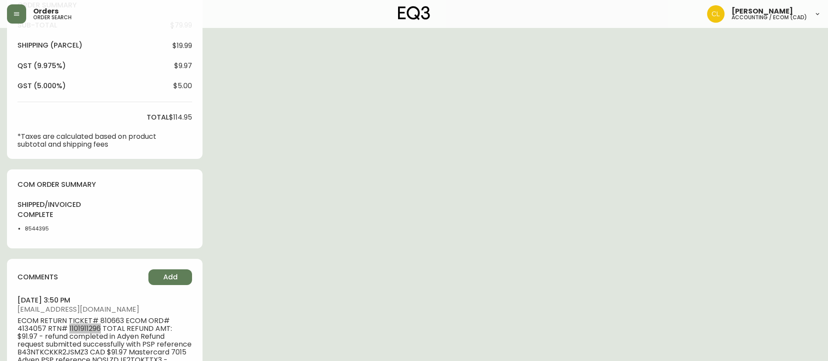
scroll to position [393, 0]
